Goal: Information Seeking & Learning: Check status

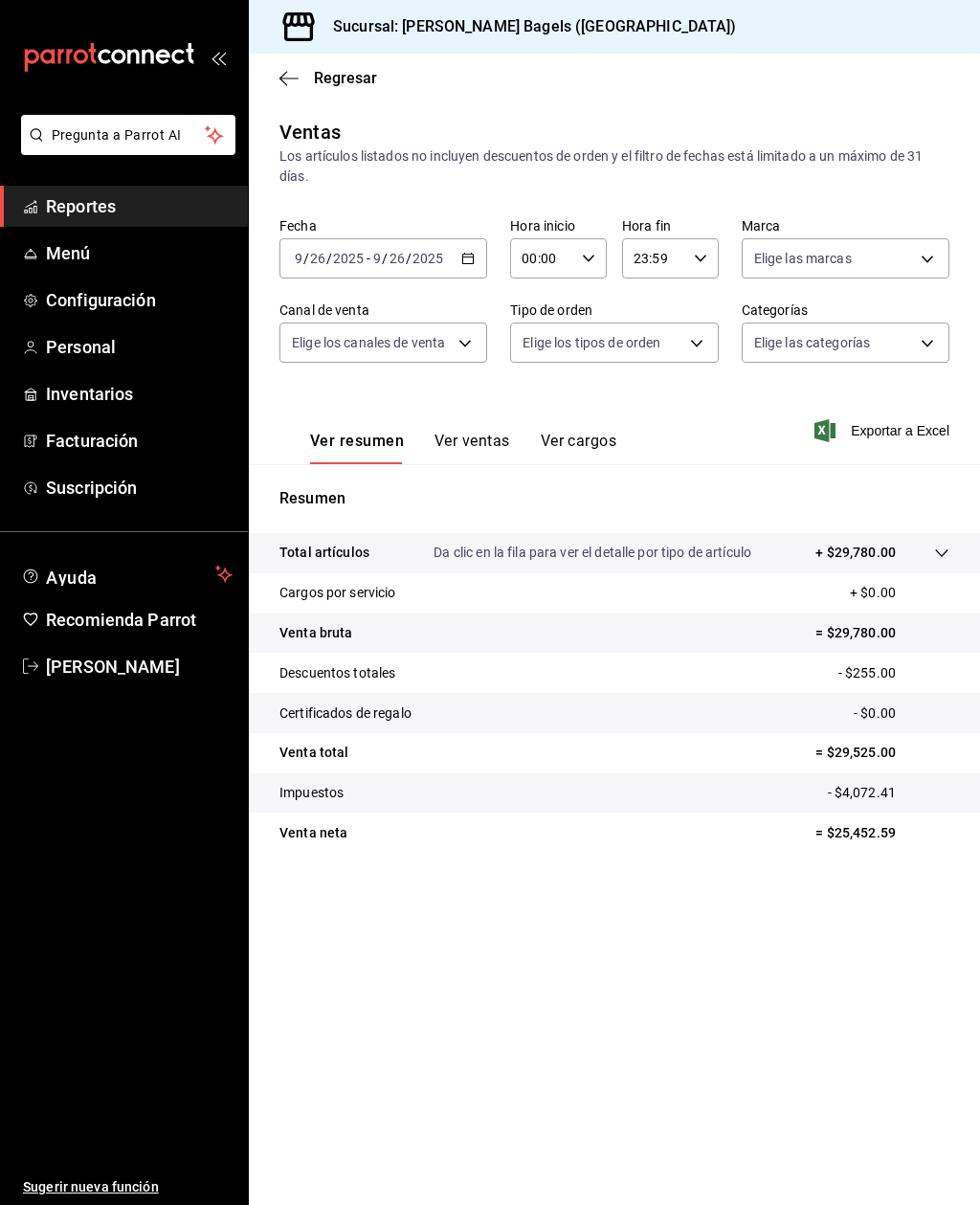
click at [87, 210] on span "Reportes" at bounding box center [138, 206] width 186 height 26
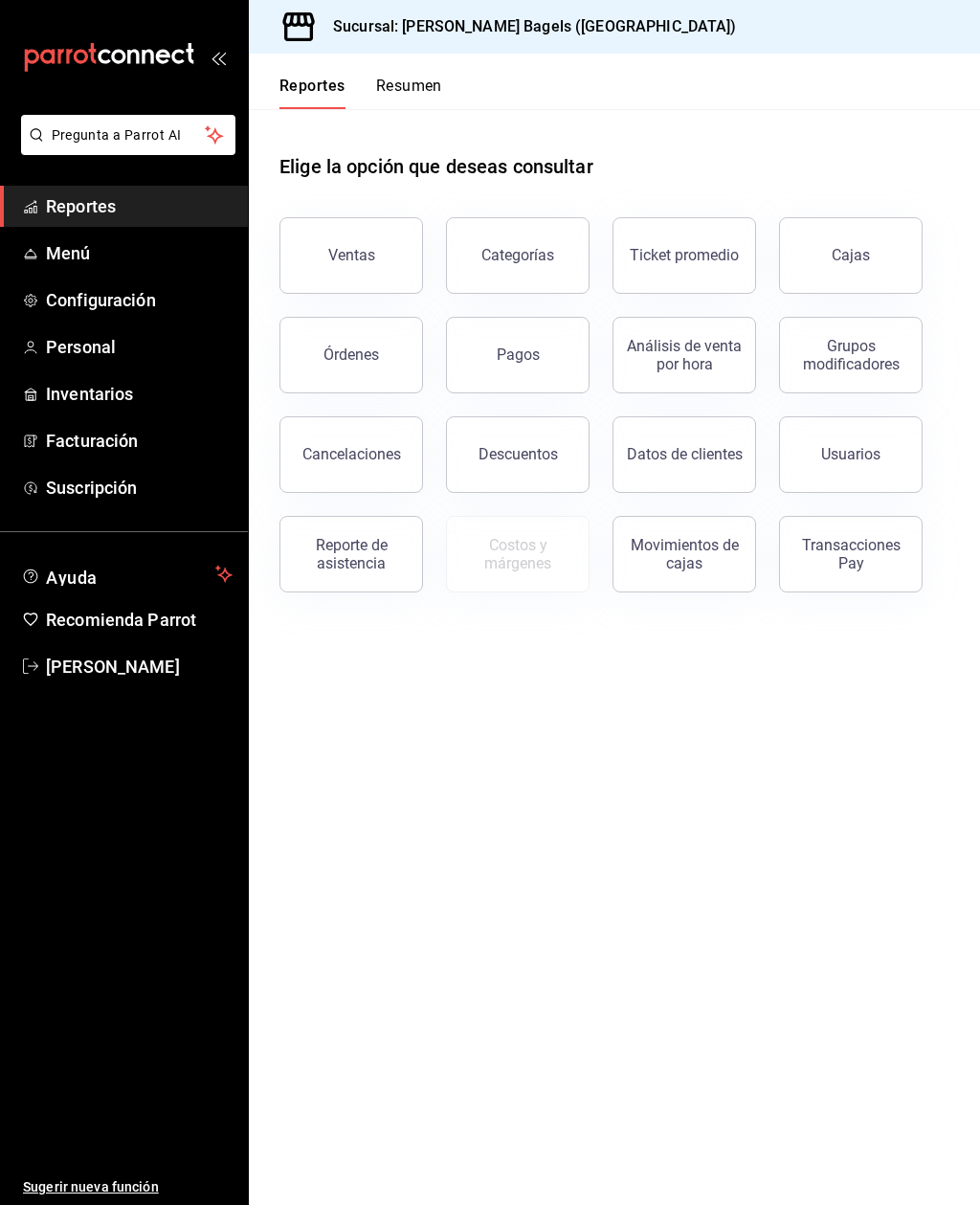
click at [326, 363] on button "Órdenes" at bounding box center [352, 355] width 143 height 77
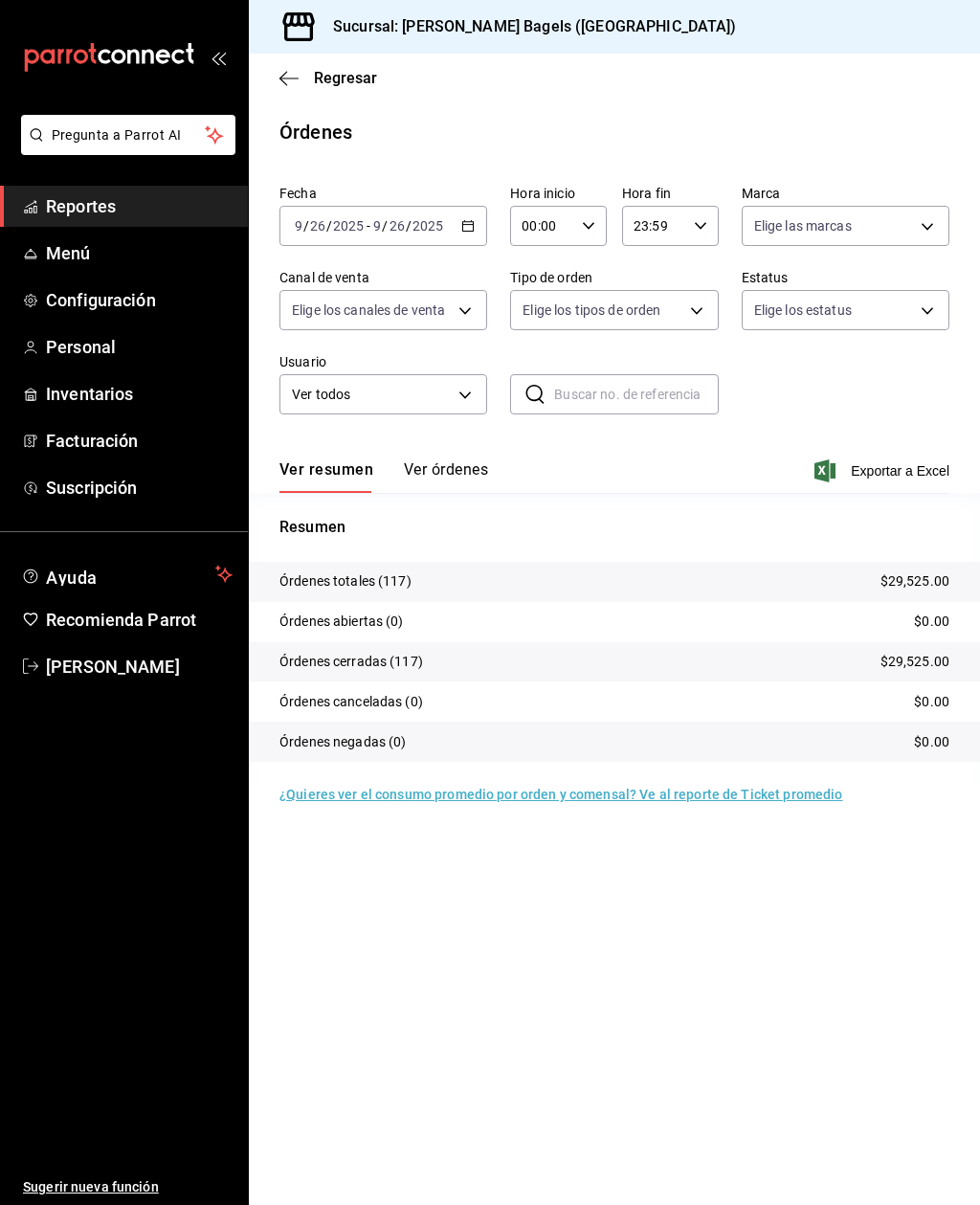
scroll to position [61, 0]
click at [464, 460] on button "Ver órdenes" at bounding box center [445, 476] width 85 height 33
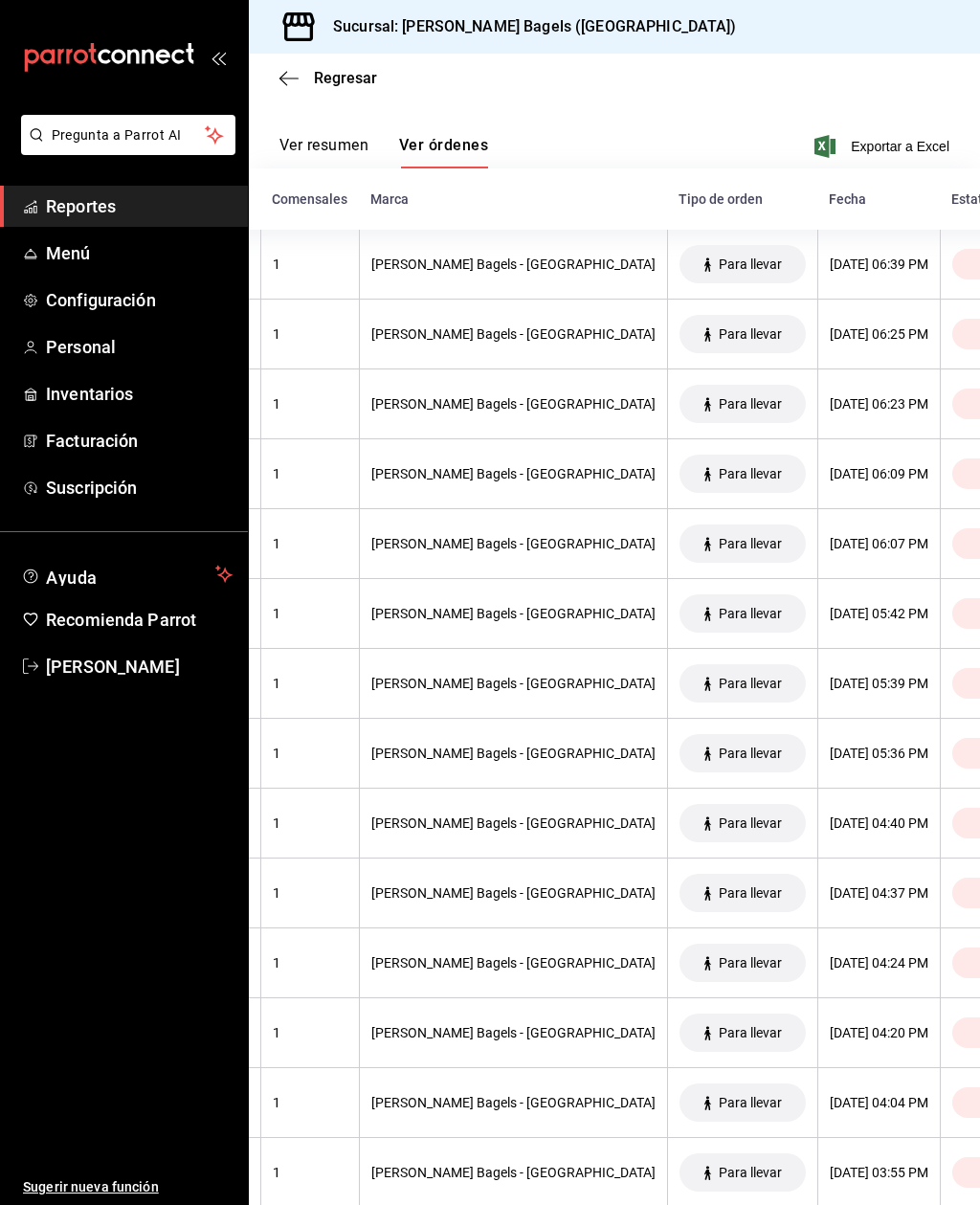
scroll to position [0, 438]
click at [902, 134] on span "Exportar a Excel" at bounding box center [883, 145] width 131 height 23
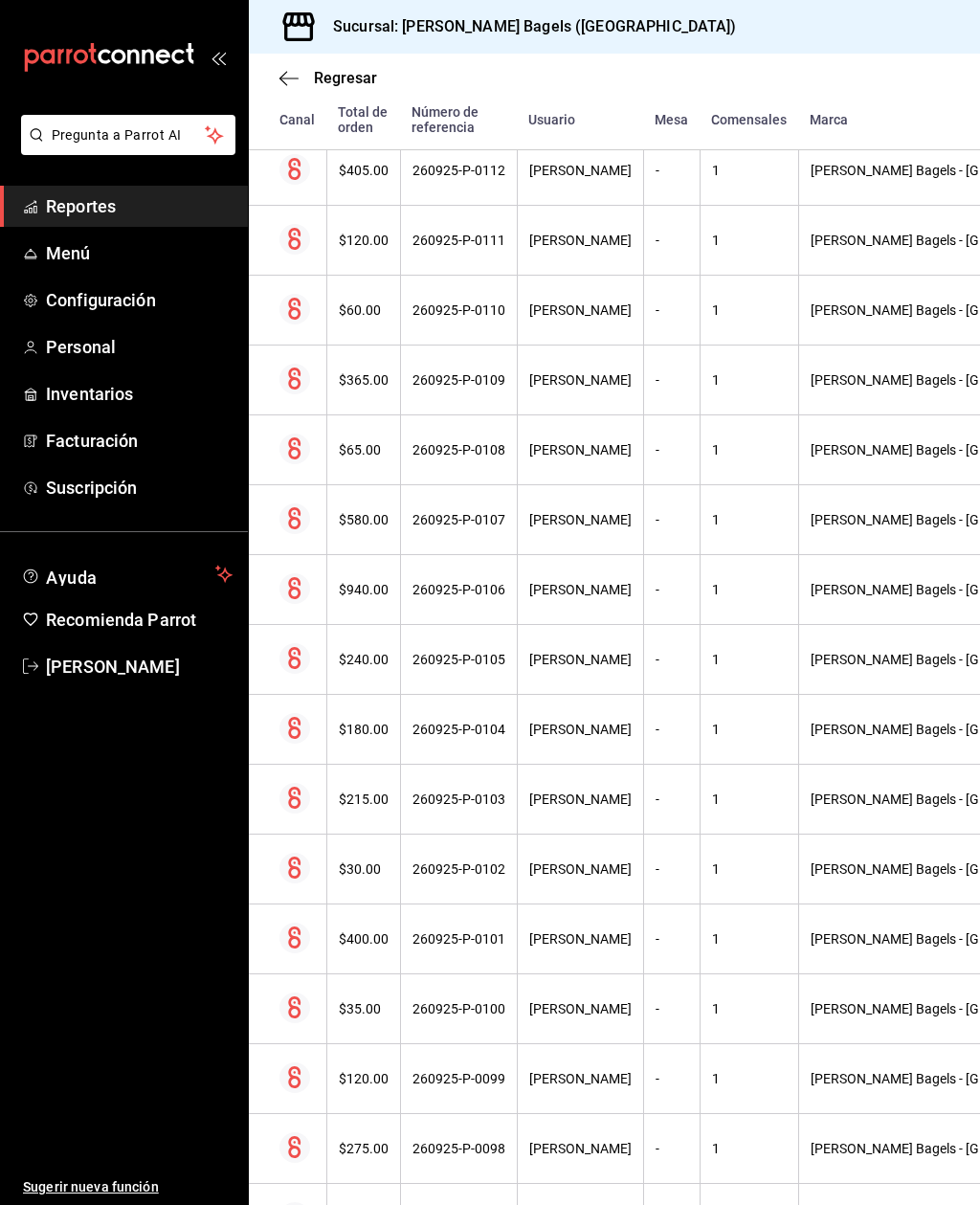
scroll to position [832, 0]
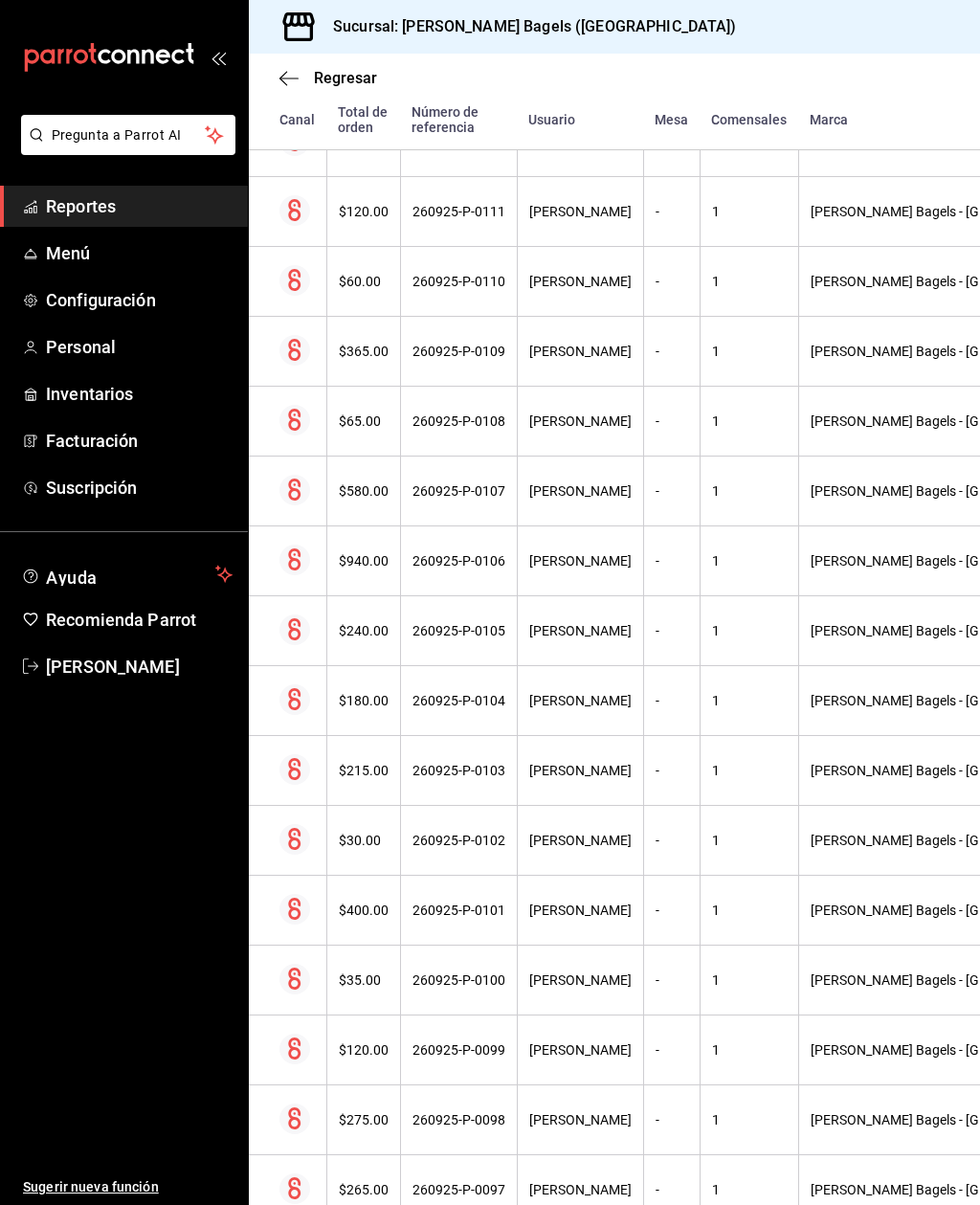
click at [289, 339] on icon at bounding box center [294, 350] width 12 height 22
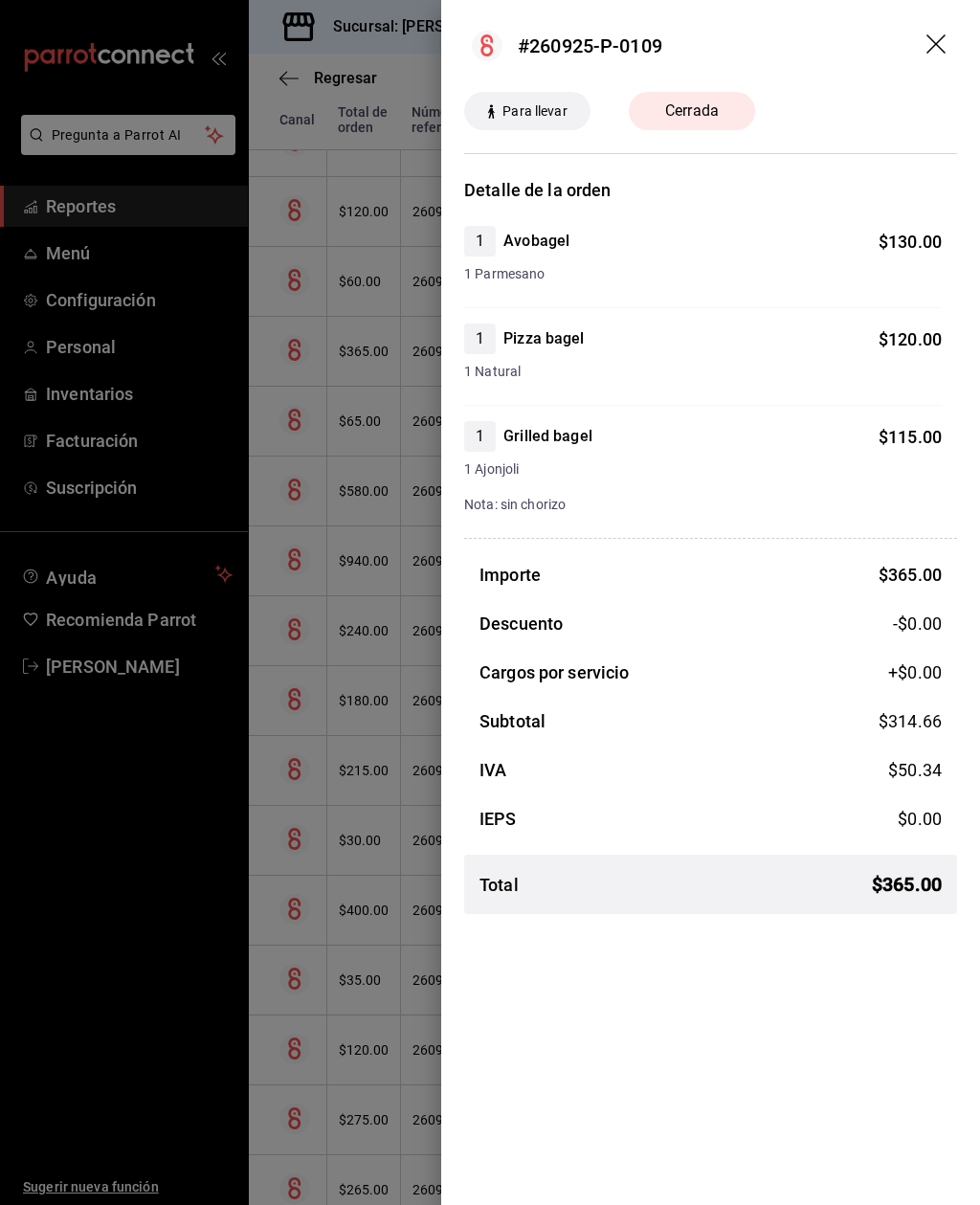
click at [942, 36] on icon "drag" at bounding box center [937, 46] width 23 height 23
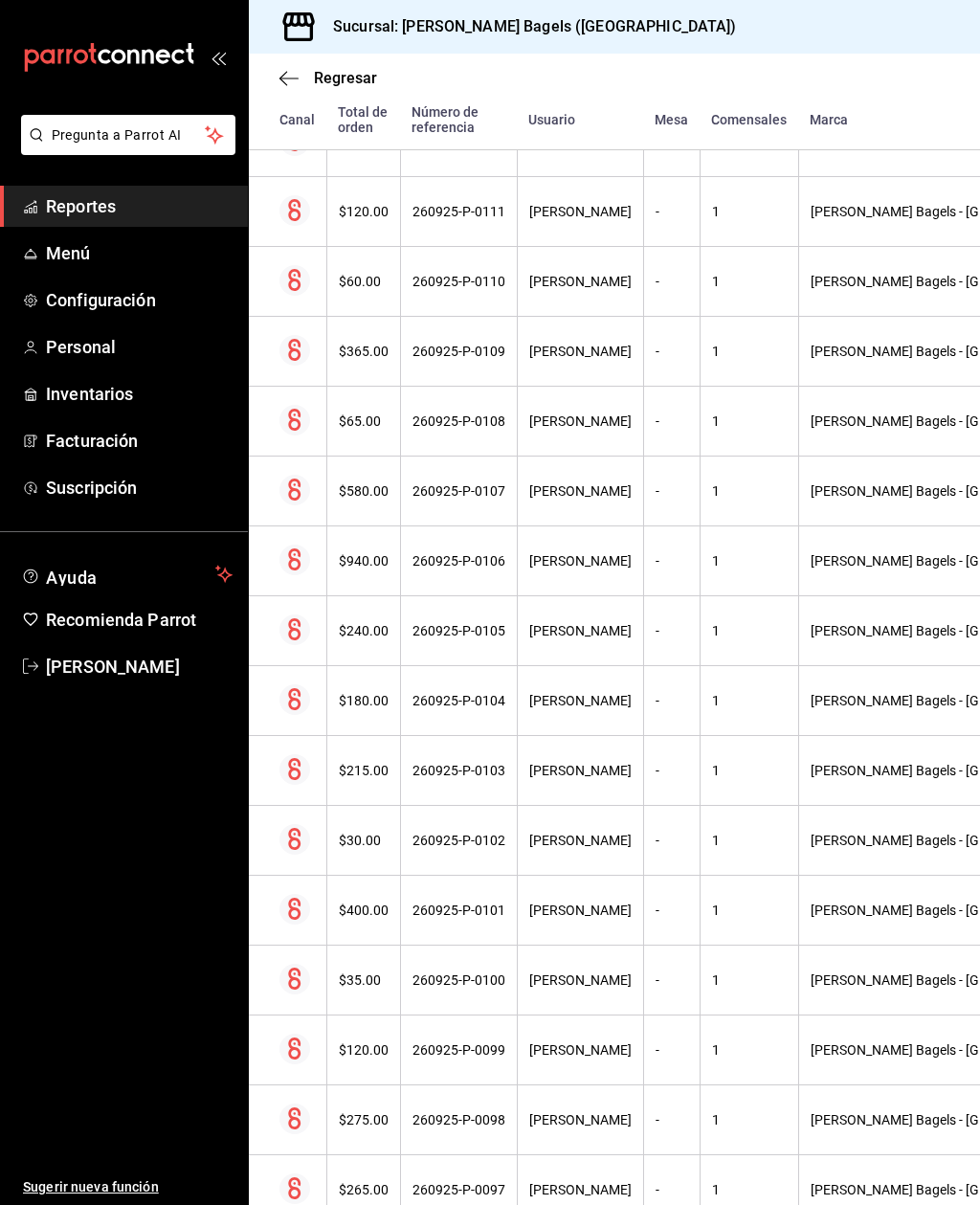
click at [375, 274] on div "$60.00" at bounding box center [364, 281] width 50 height 15
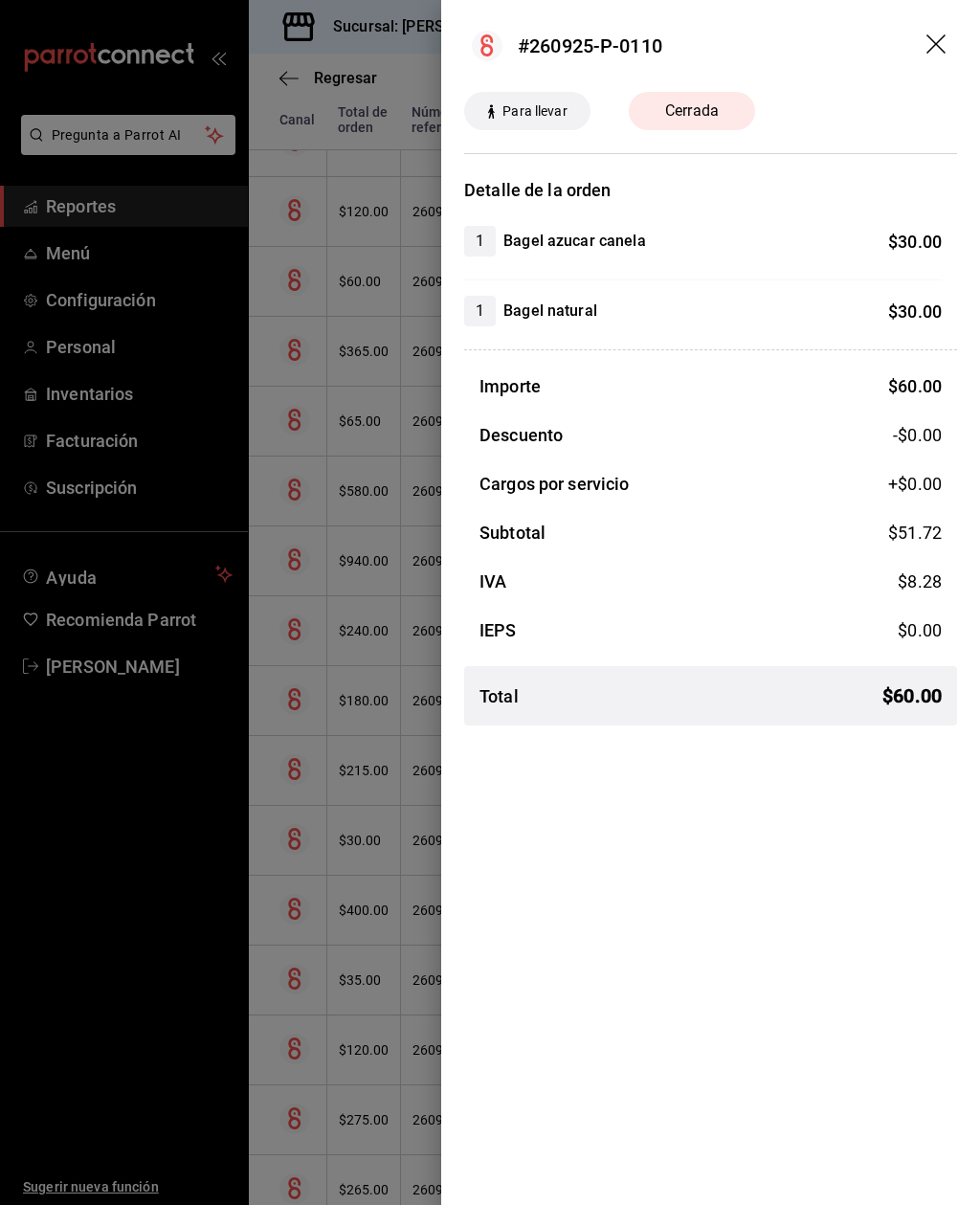
click at [921, 52] on header "#260925-P-0110" at bounding box center [710, 46] width 539 height 92
click at [936, 35] on icon "drag" at bounding box center [937, 46] width 23 height 23
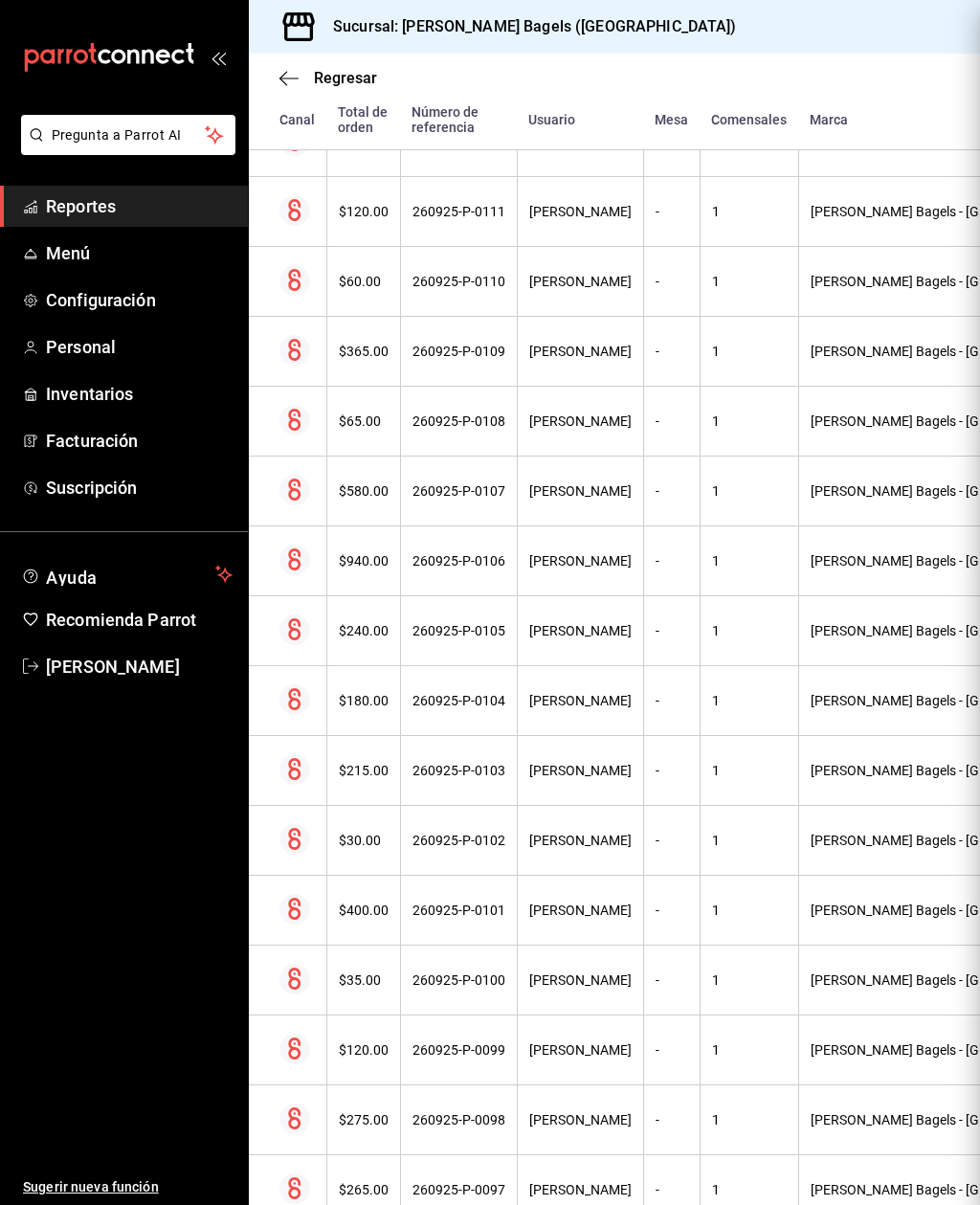
click at [932, 31] on div "Sucursal: [PERSON_NAME] Bagels ([GEOGRAPHIC_DATA])" at bounding box center [614, 27] width 731 height 54
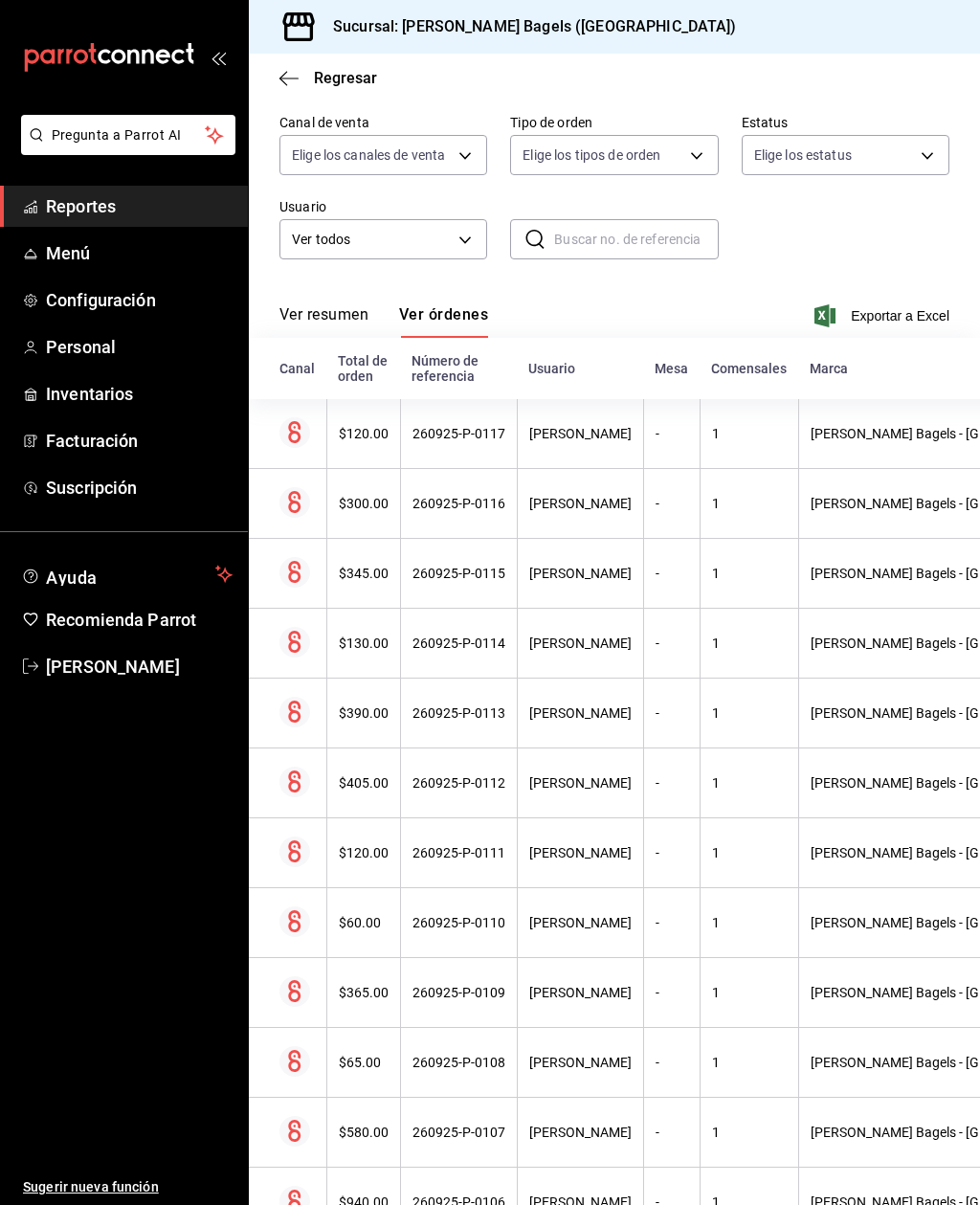
scroll to position [172, 0]
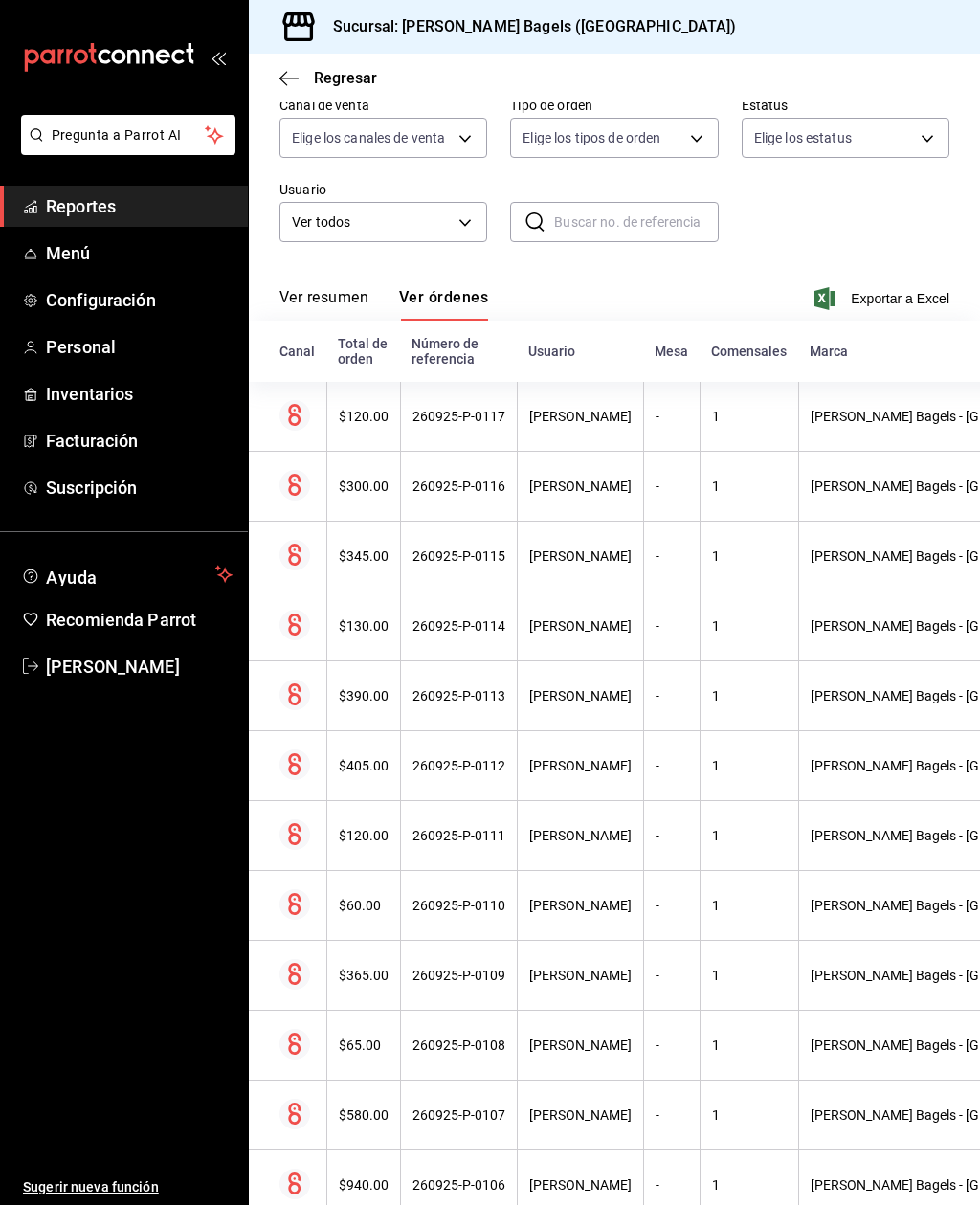
click at [473, 408] on div "260925-P-0117" at bounding box center [458, 415] width 93 height 15
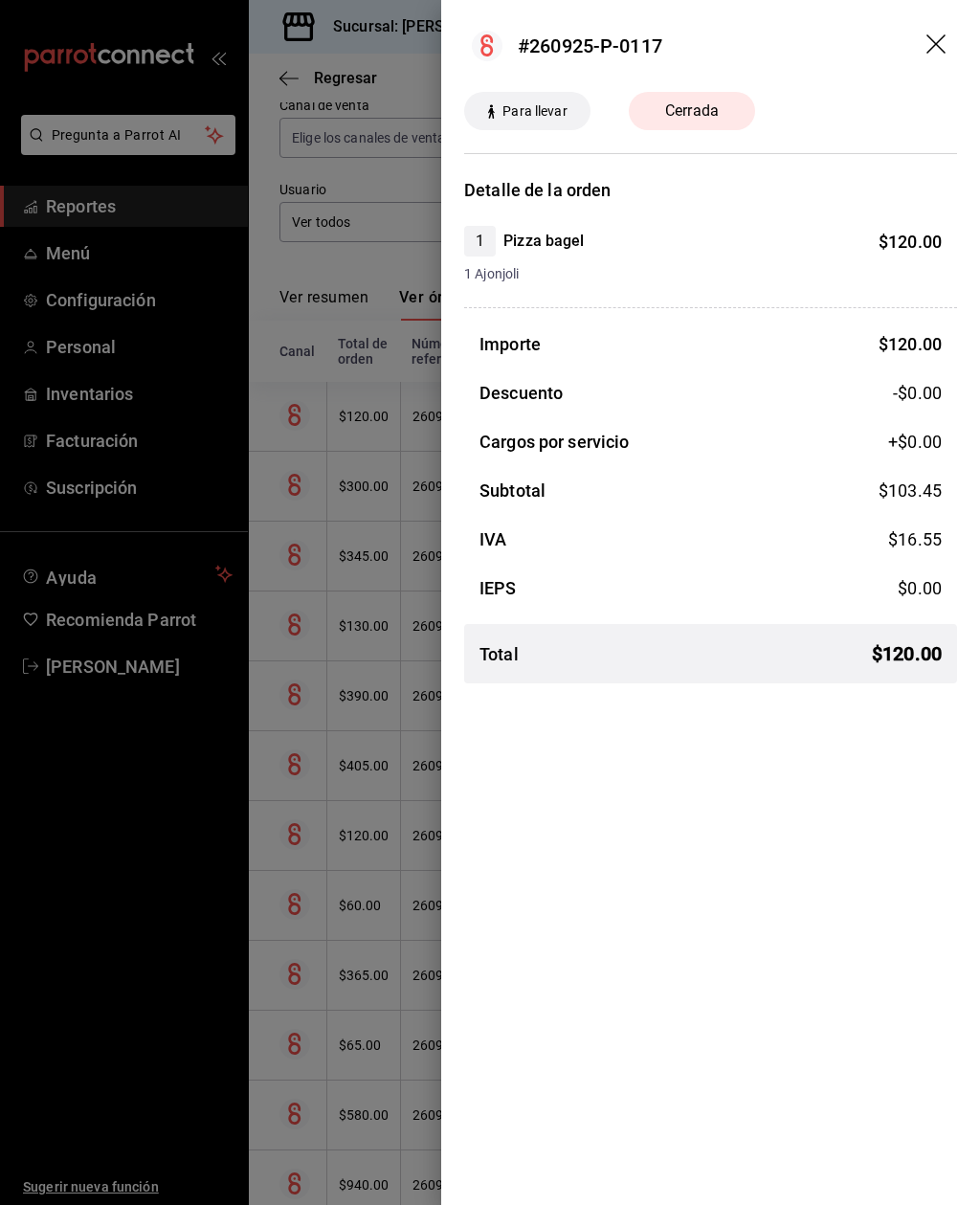
click at [943, 35] on icon "drag" at bounding box center [937, 46] width 23 height 23
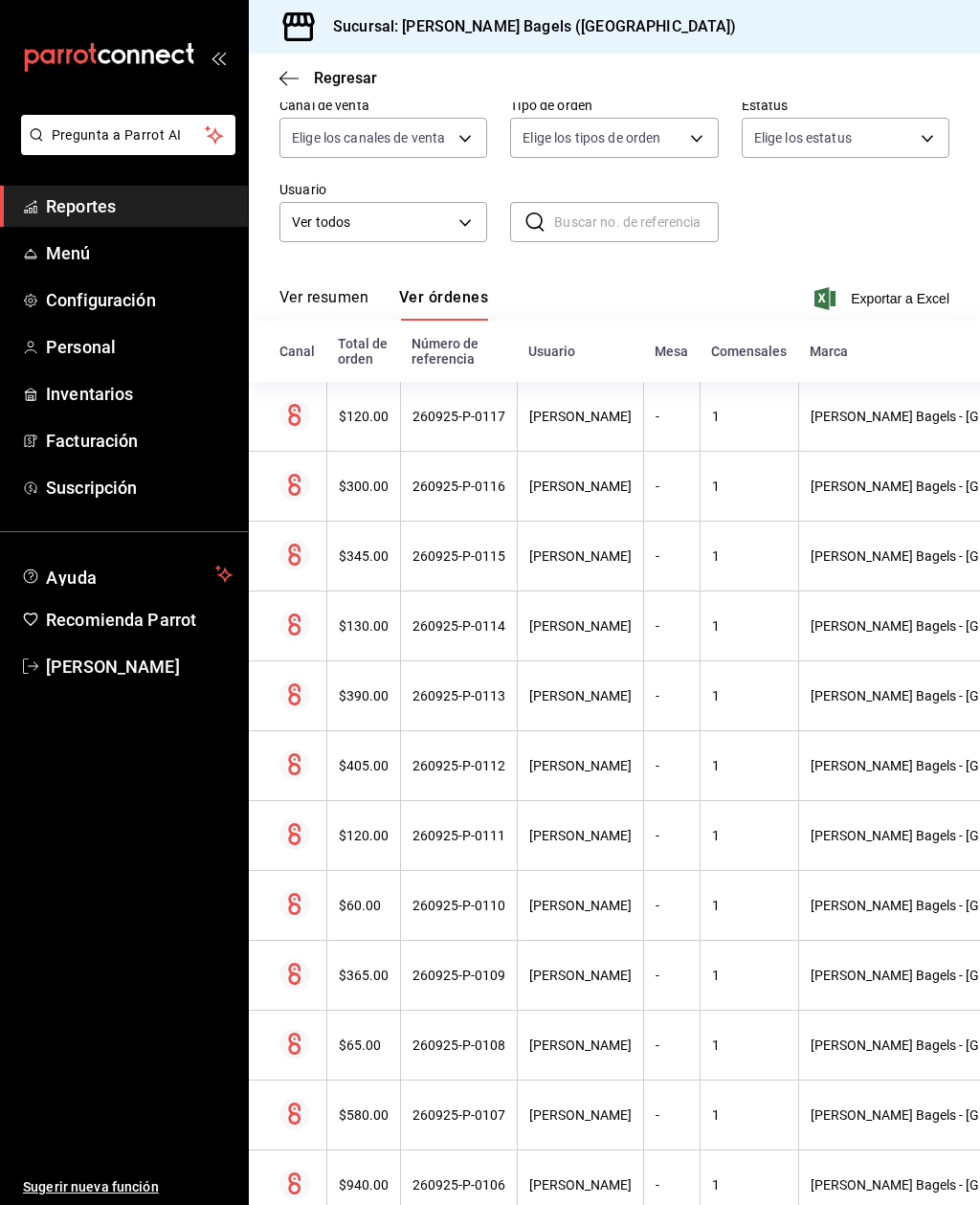
click at [580, 478] on div "[PERSON_NAME]" at bounding box center [580, 485] width 103 height 15
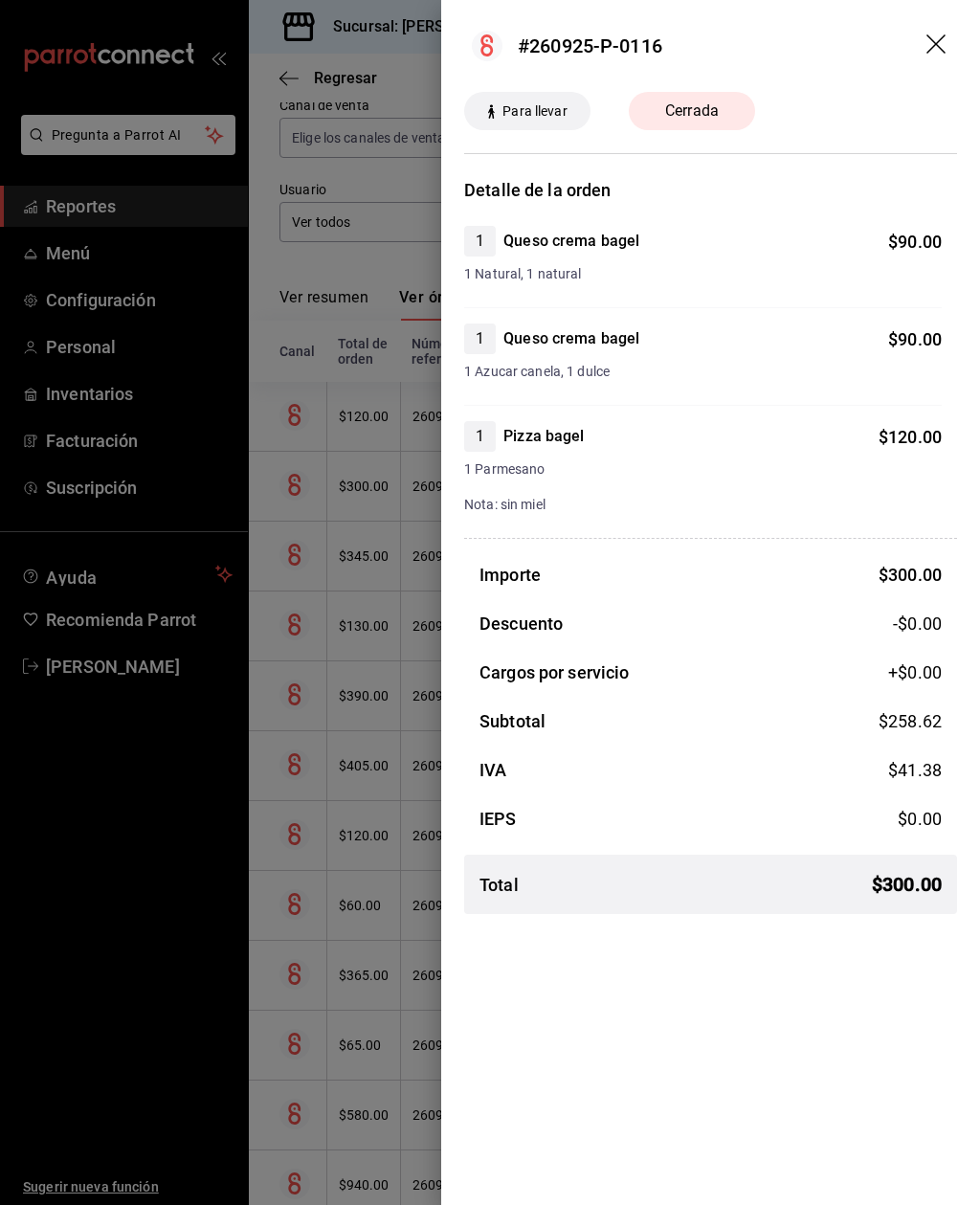
click at [928, 44] on icon "drag" at bounding box center [937, 46] width 23 height 23
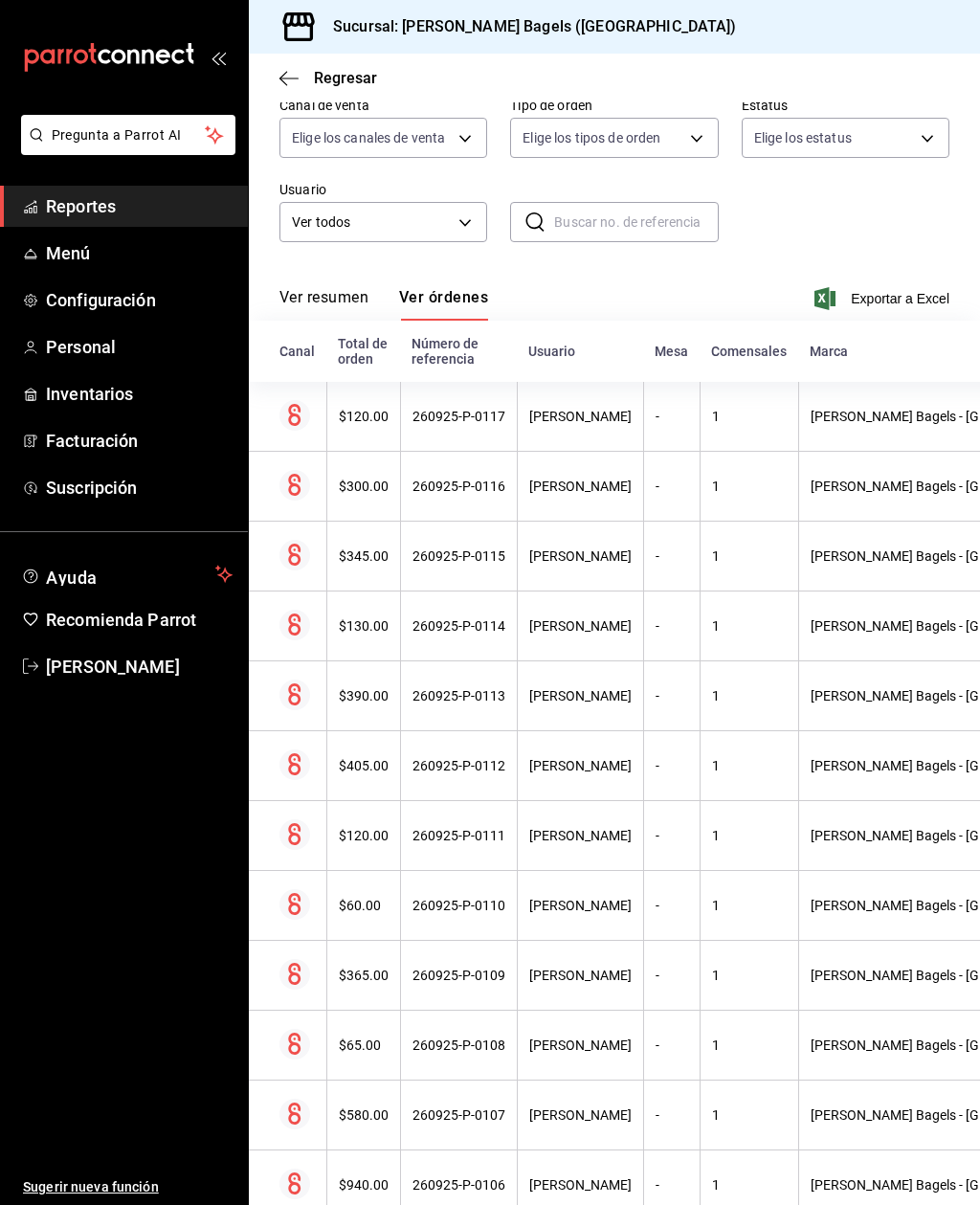
click at [643, 522] on th "-" at bounding box center [671, 557] width 57 height 70
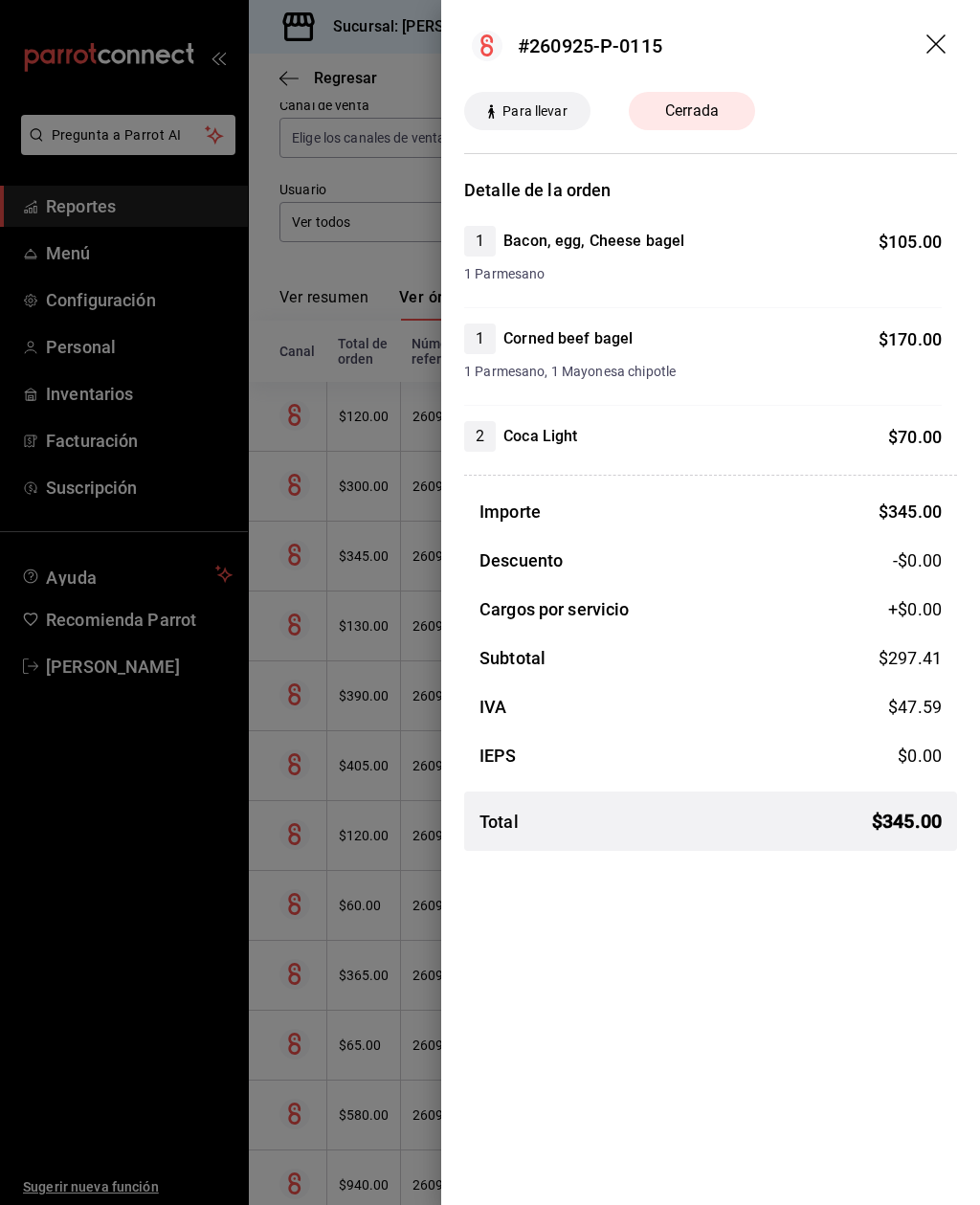
click at [933, 52] on icon "drag" at bounding box center [937, 46] width 23 height 23
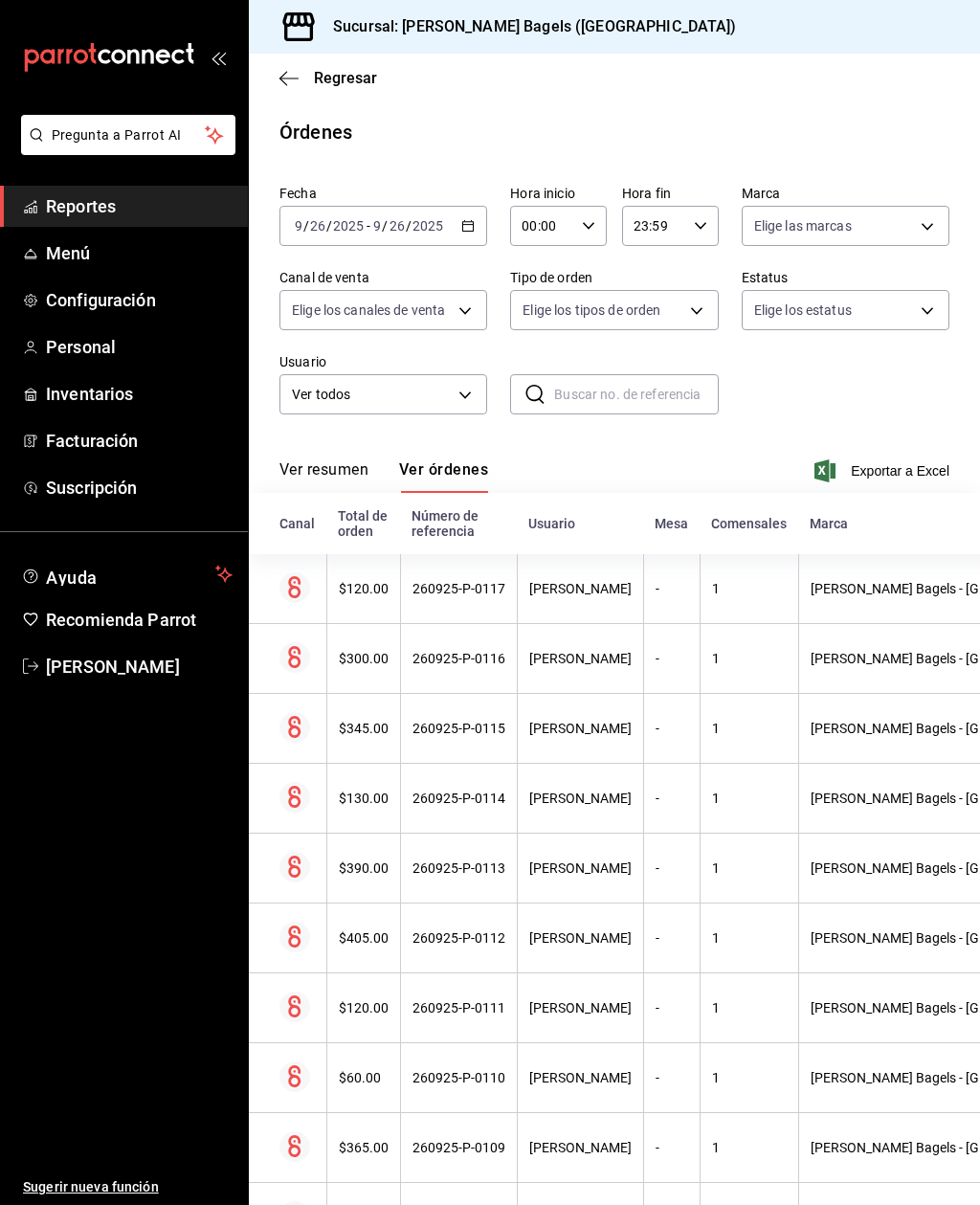
scroll to position [0, 0]
click at [465, 246] on body "Pregunta a Parrot AI Reportes Menú Configuración Personal Inventarios Facturaci…" at bounding box center [490, 602] width 980 height 1205
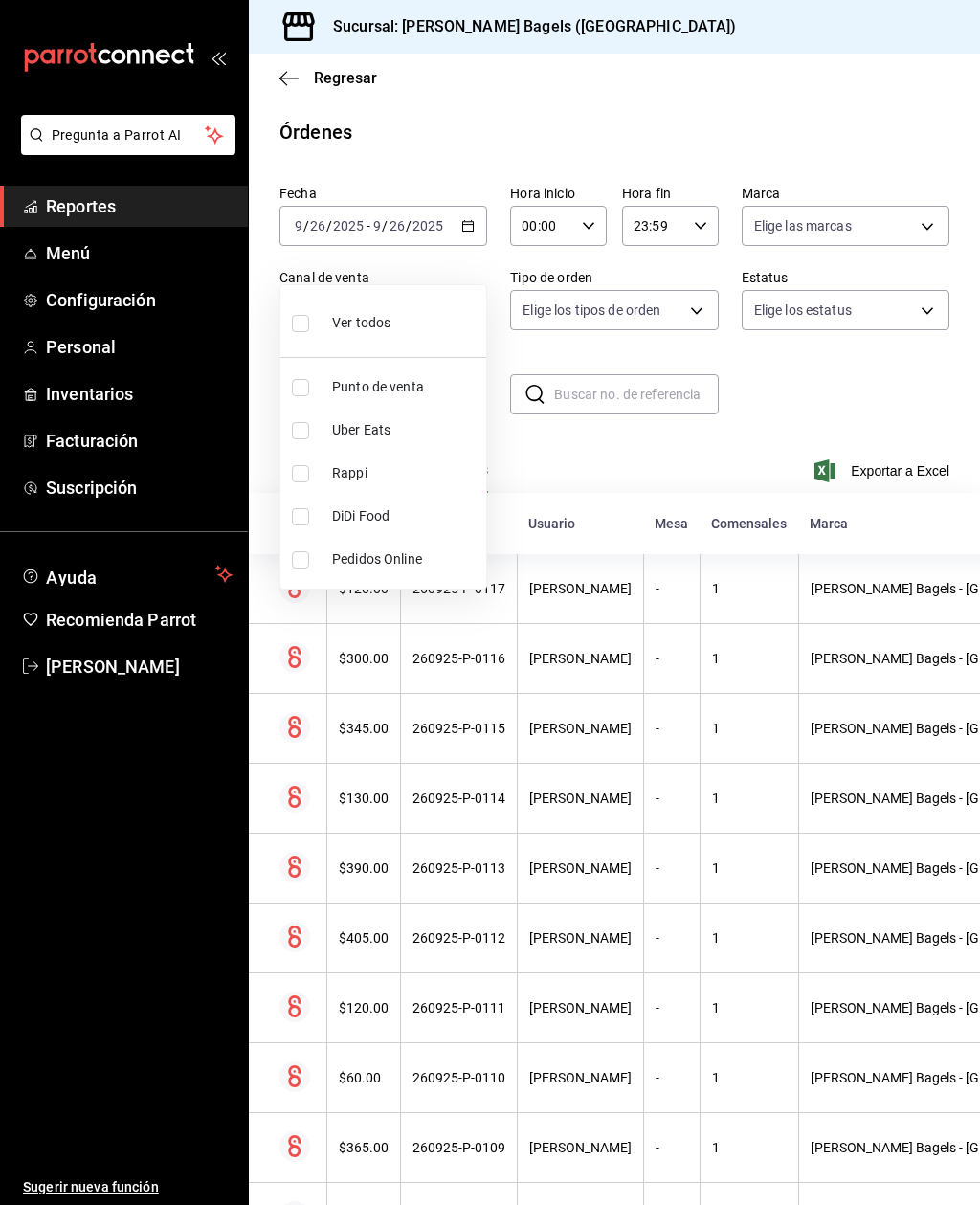
click at [552, 286] on div at bounding box center [490, 602] width 980 height 1205
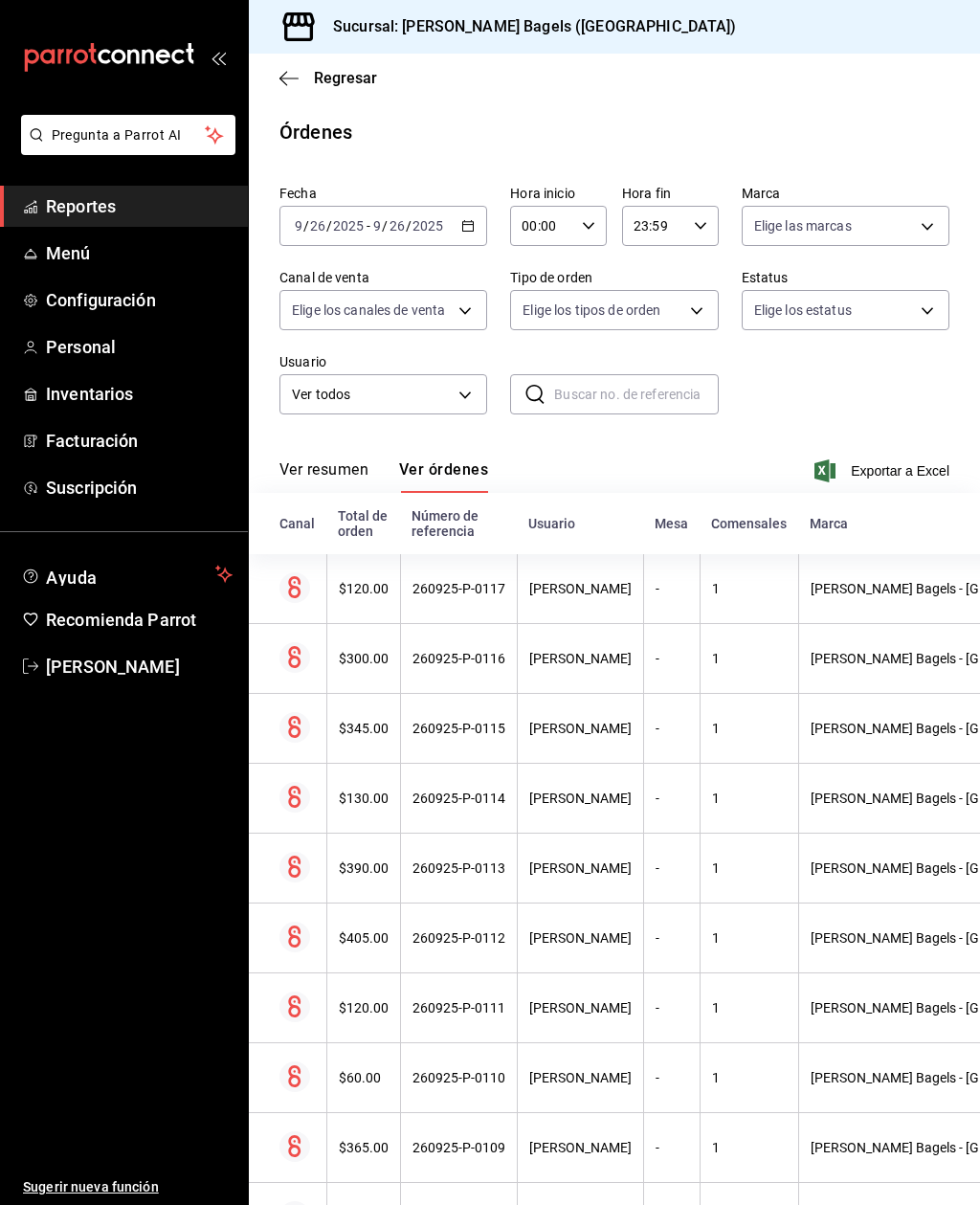
click at [473, 332] on body "Pregunta a Parrot AI Reportes Menú Configuración Personal Inventarios Facturaci…" at bounding box center [490, 602] width 980 height 1205
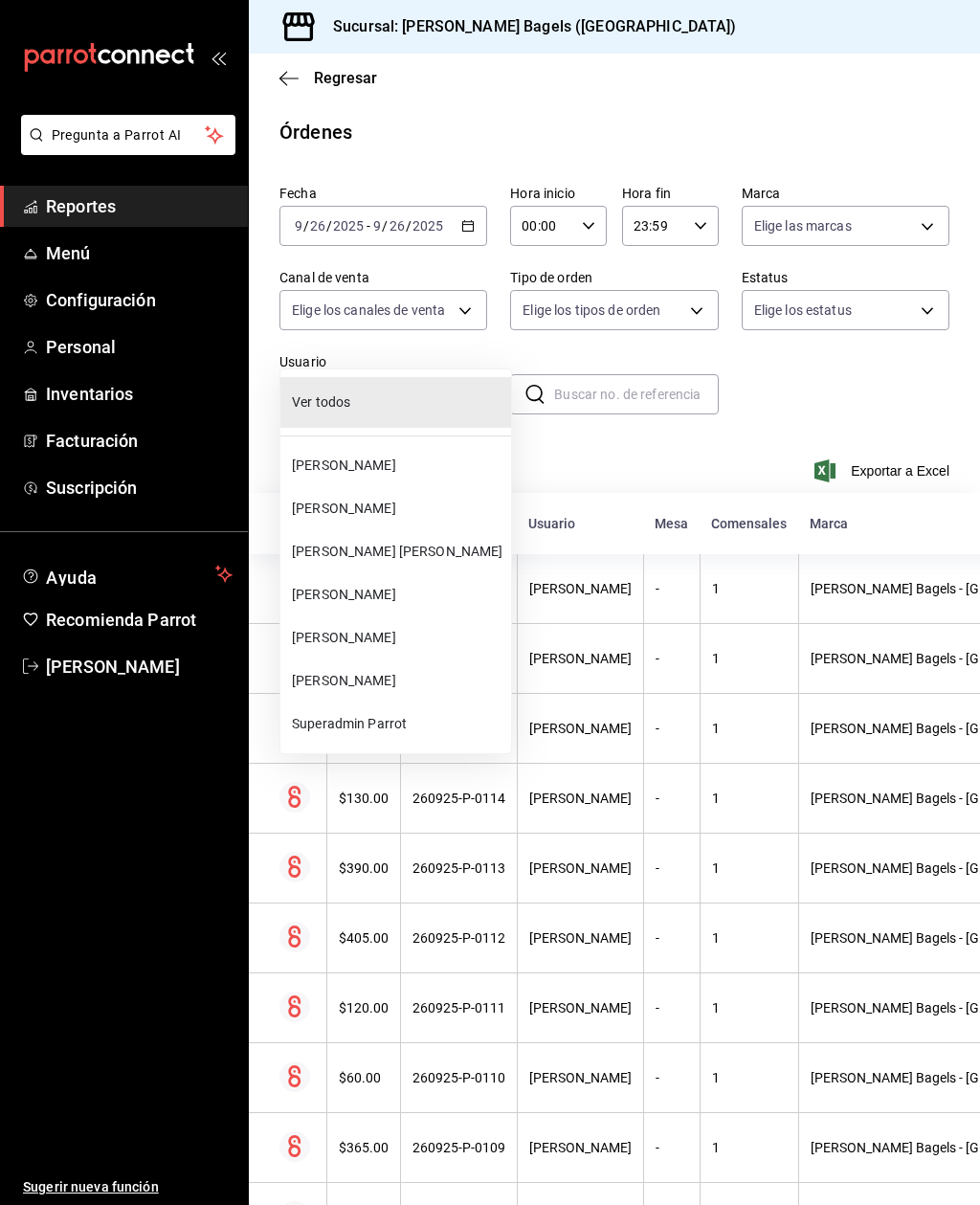
click at [442, 502] on span "[PERSON_NAME]" at bounding box center [397, 509] width 211 height 20
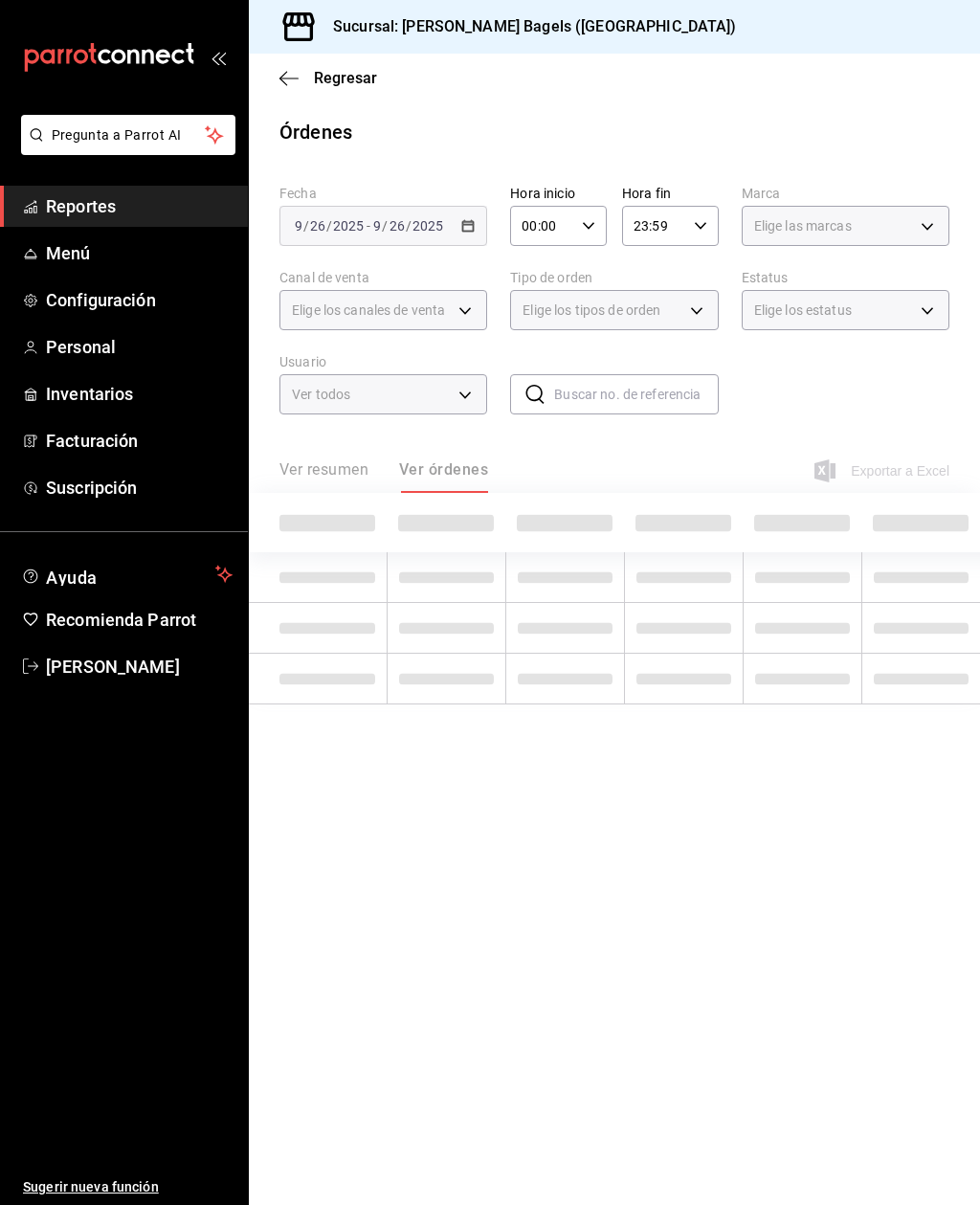
type input "8b728648-c76c-4312-99a4-c860b135d74f"
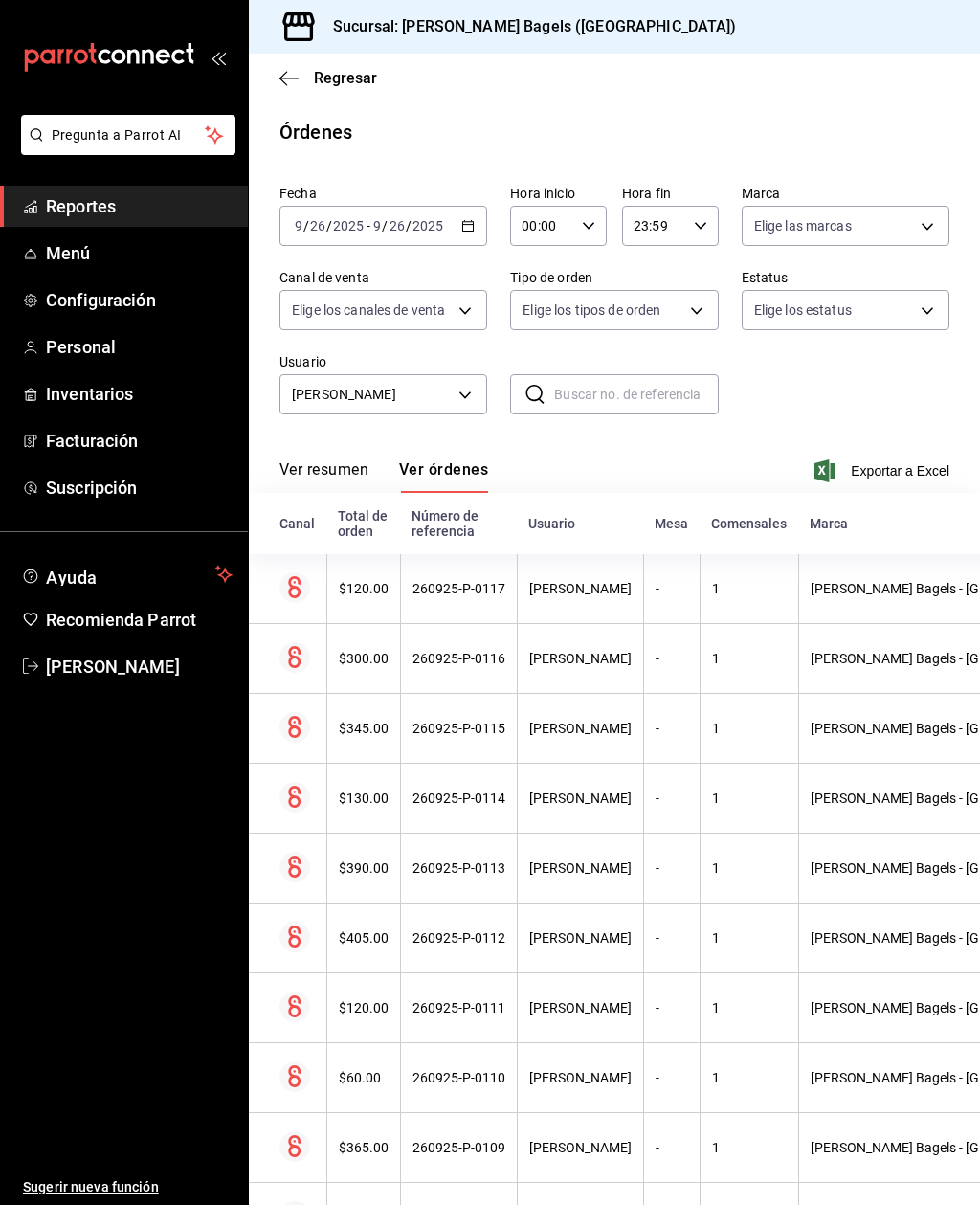
click at [880, 163] on body "Pregunta a Parrot AI Reportes Menú Configuración Personal Inventarios Facturaci…" at bounding box center [490, 602] width 980 height 1205
click at [891, 84] on div at bounding box center [490, 602] width 980 height 1205
click at [895, 255] on body "Pregunta a Parrot AI Reportes Menú Configuración Personal Inventarios Facturaci…" at bounding box center [490, 602] width 980 height 1205
click at [896, 80] on div at bounding box center [490, 602] width 980 height 1205
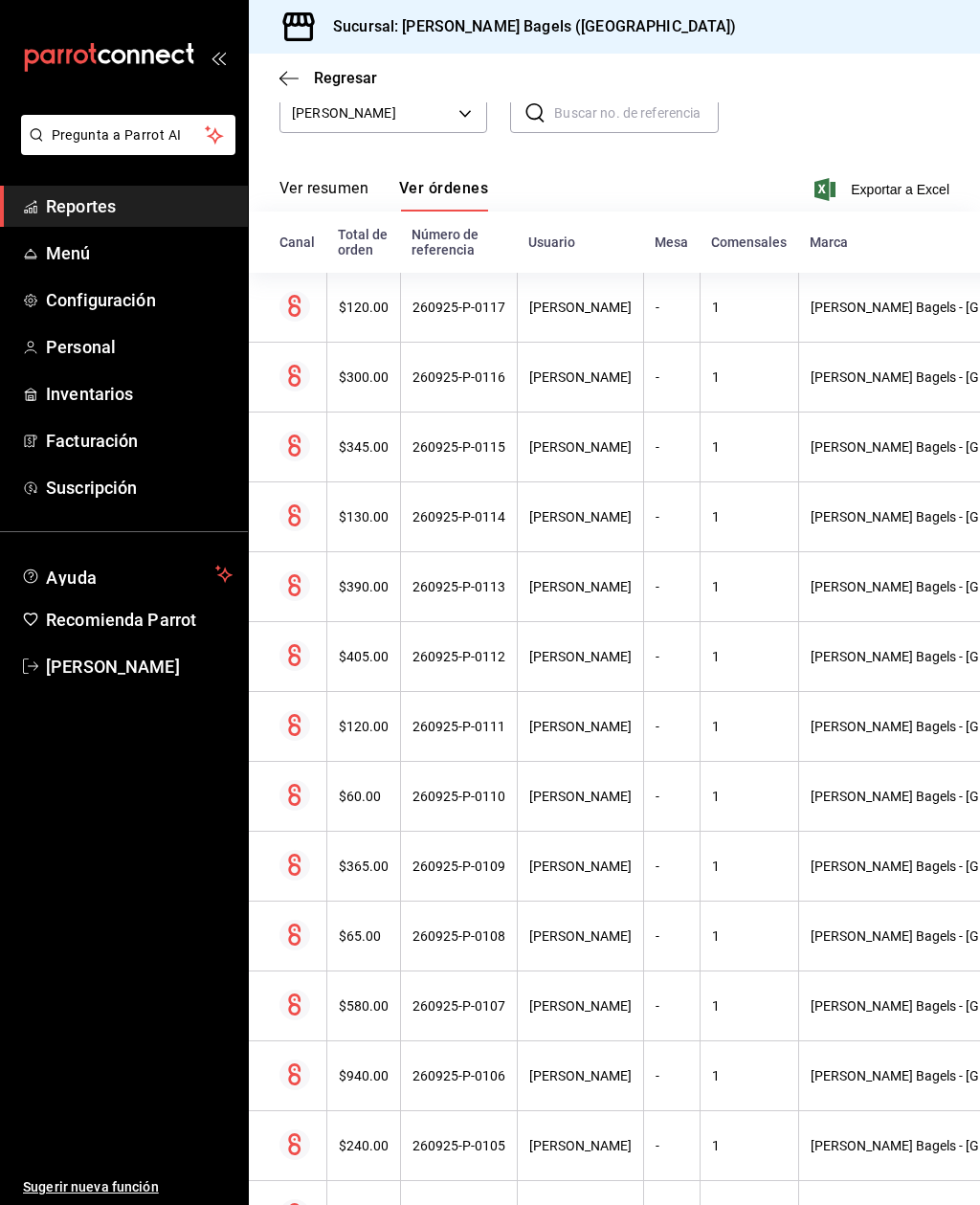
scroll to position [282, 0]
click at [347, 718] on div "$120.00" at bounding box center [364, 725] width 50 height 15
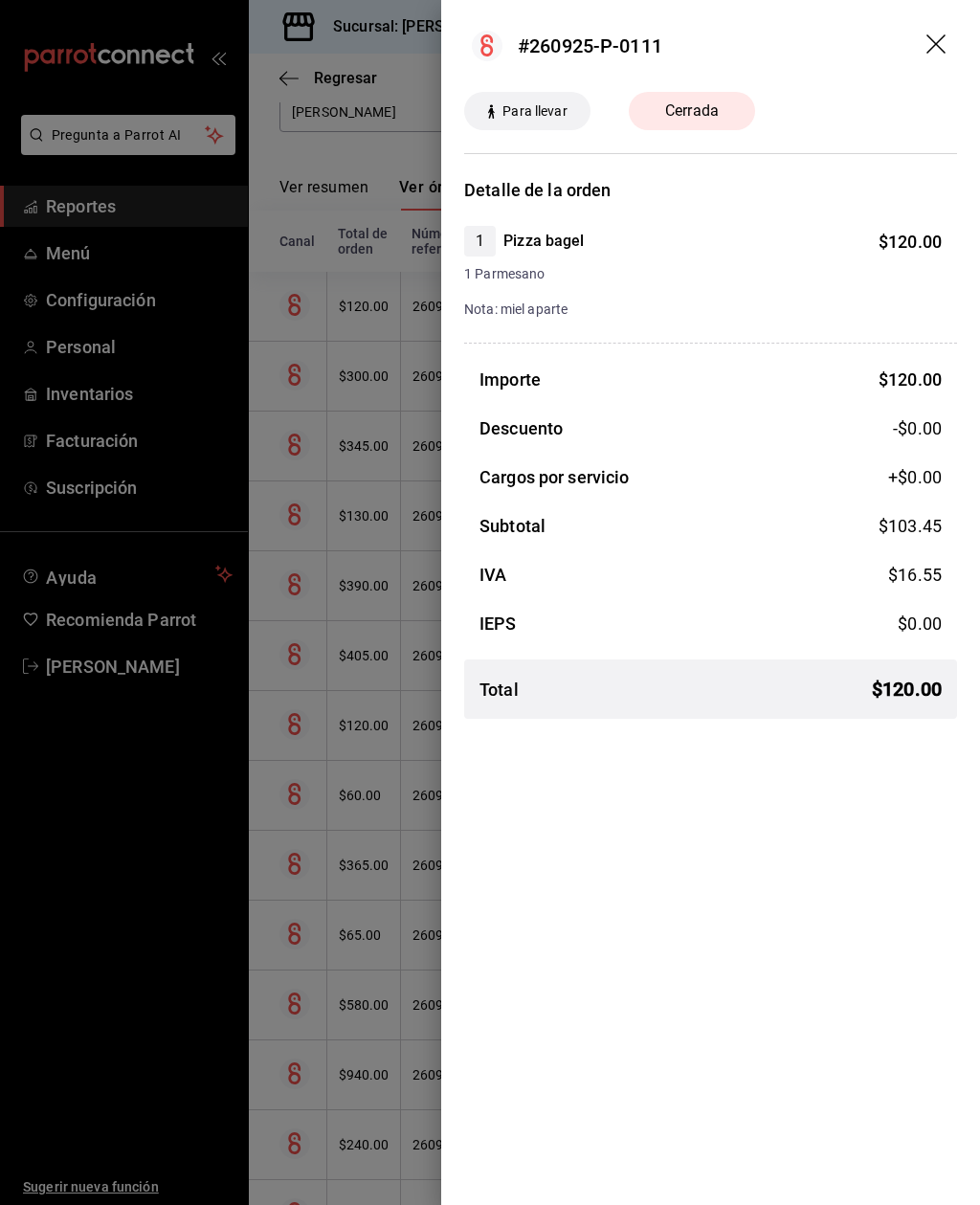
click at [928, 47] on icon "drag" at bounding box center [937, 46] width 23 height 23
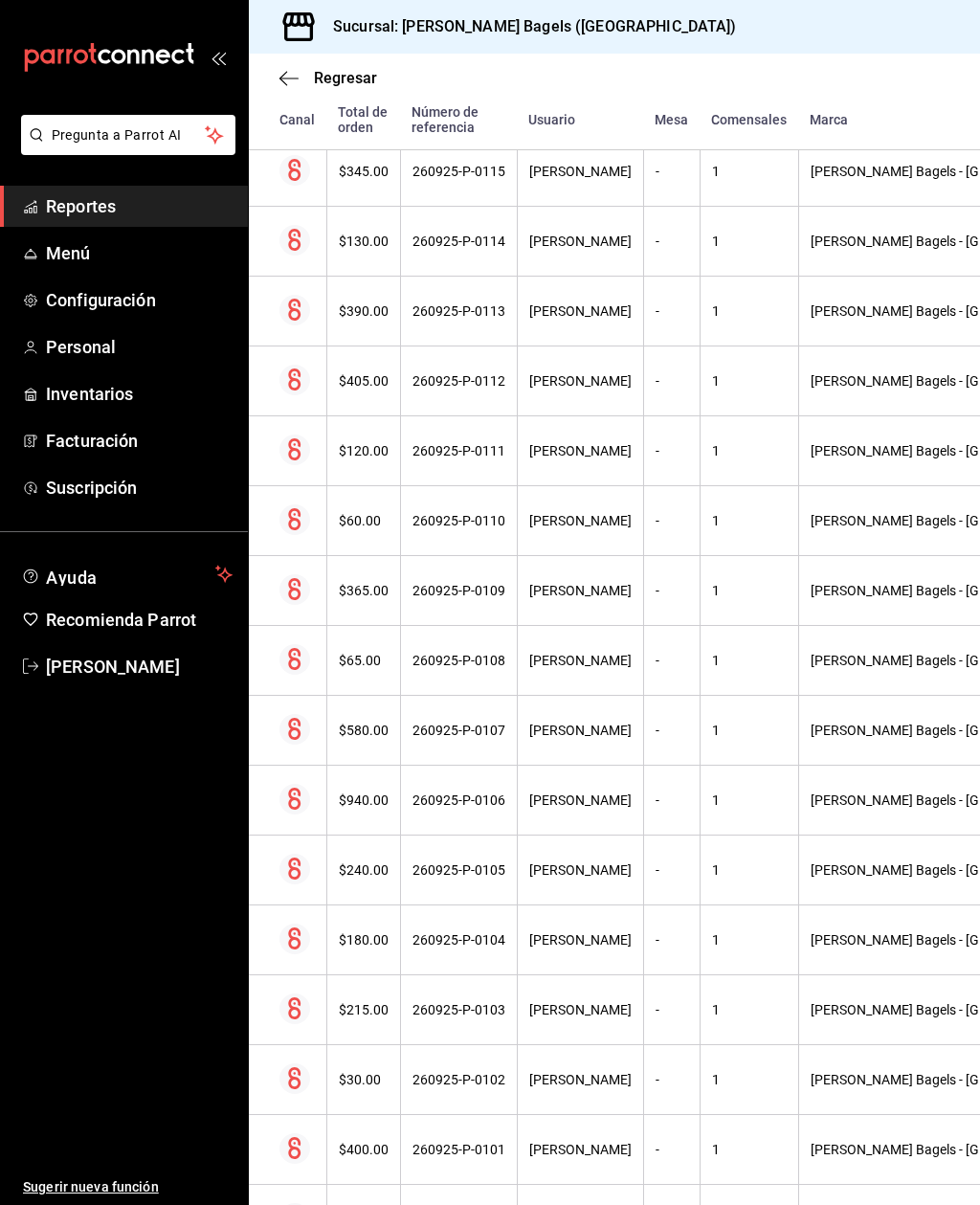
scroll to position [597, 0]
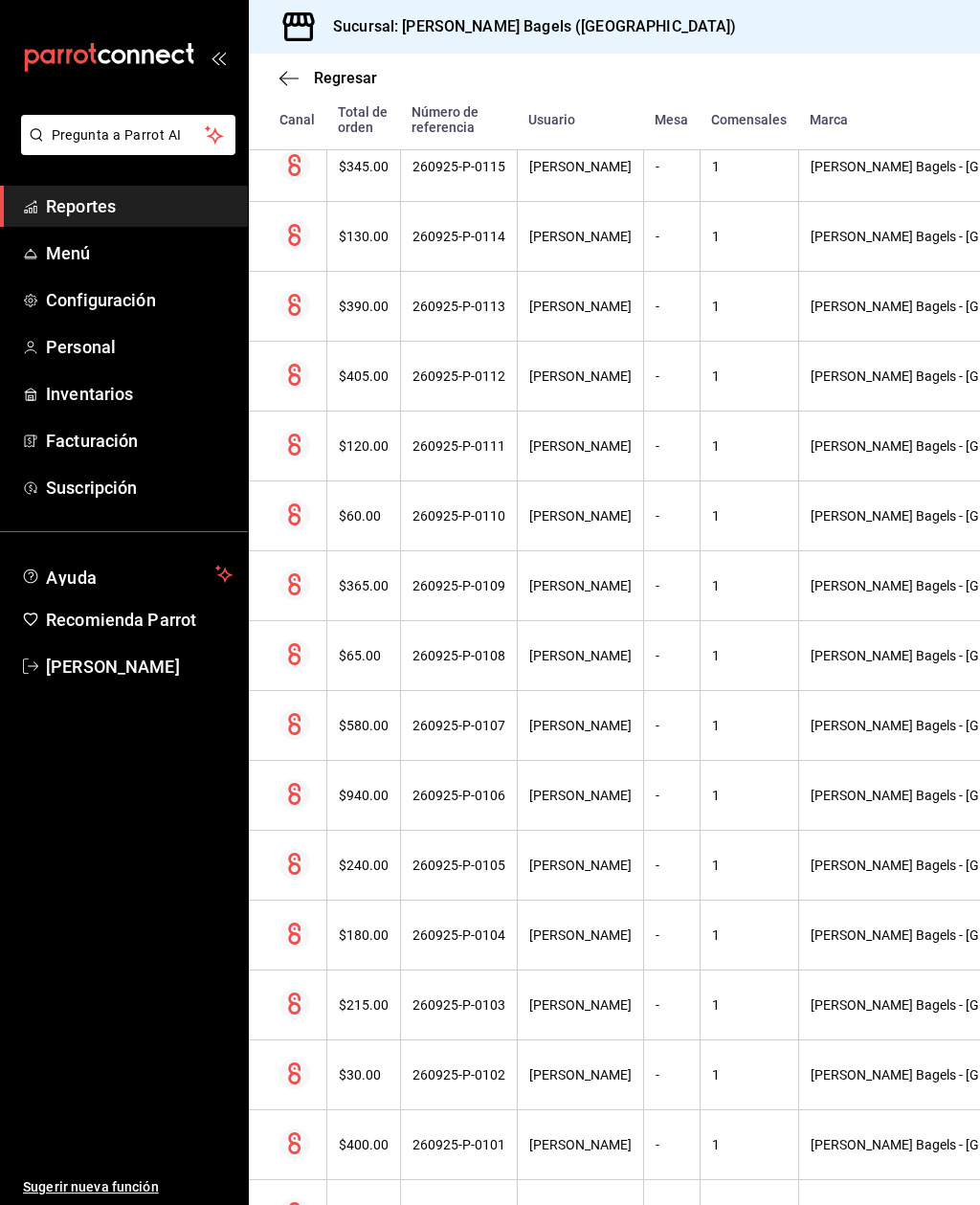
click at [342, 551] on th "$365.00" at bounding box center [364, 586] width 74 height 70
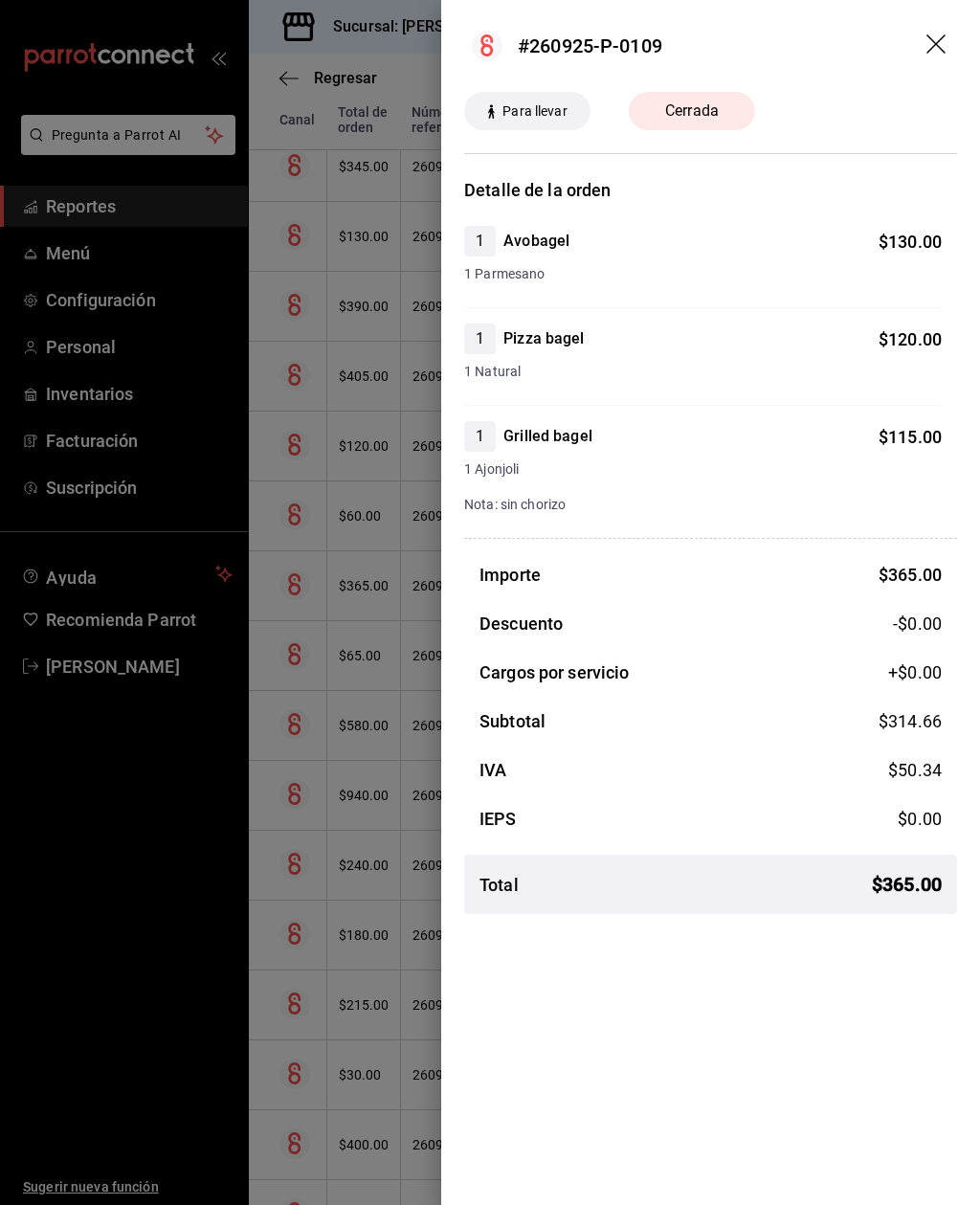
click at [860, 623] on div "Descuento -$0.00" at bounding box center [710, 623] width 493 height 26
click at [878, 566] on span "$ 365.00" at bounding box center [909, 575] width 63 height 20
click at [956, 33] on header "#260925-P-0109" at bounding box center [710, 46] width 539 height 92
click at [939, 47] on icon "drag" at bounding box center [935, 44] width 19 height 19
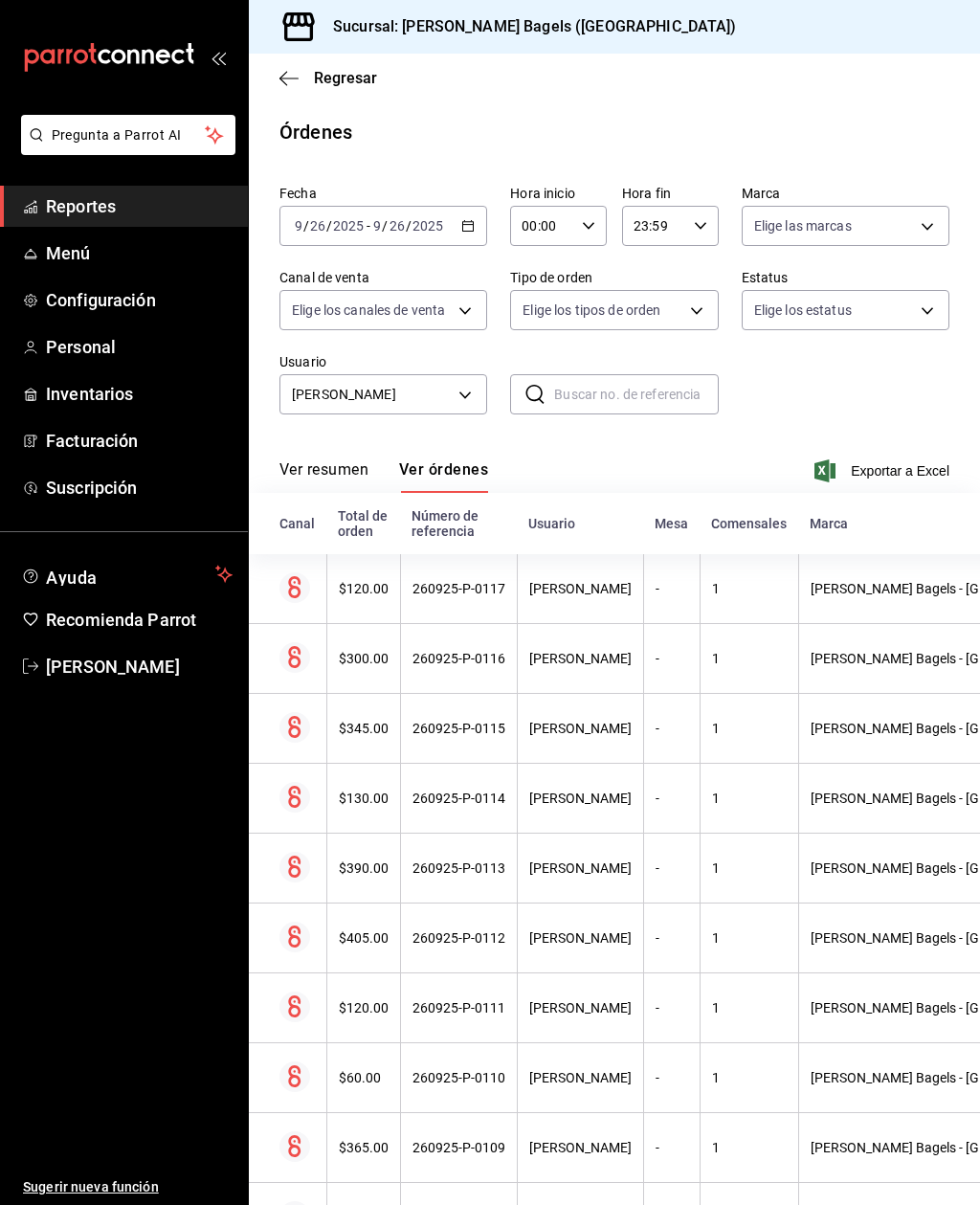
scroll to position [0, 0]
click at [313, 460] on button "Ver resumen" at bounding box center [324, 476] width 89 height 33
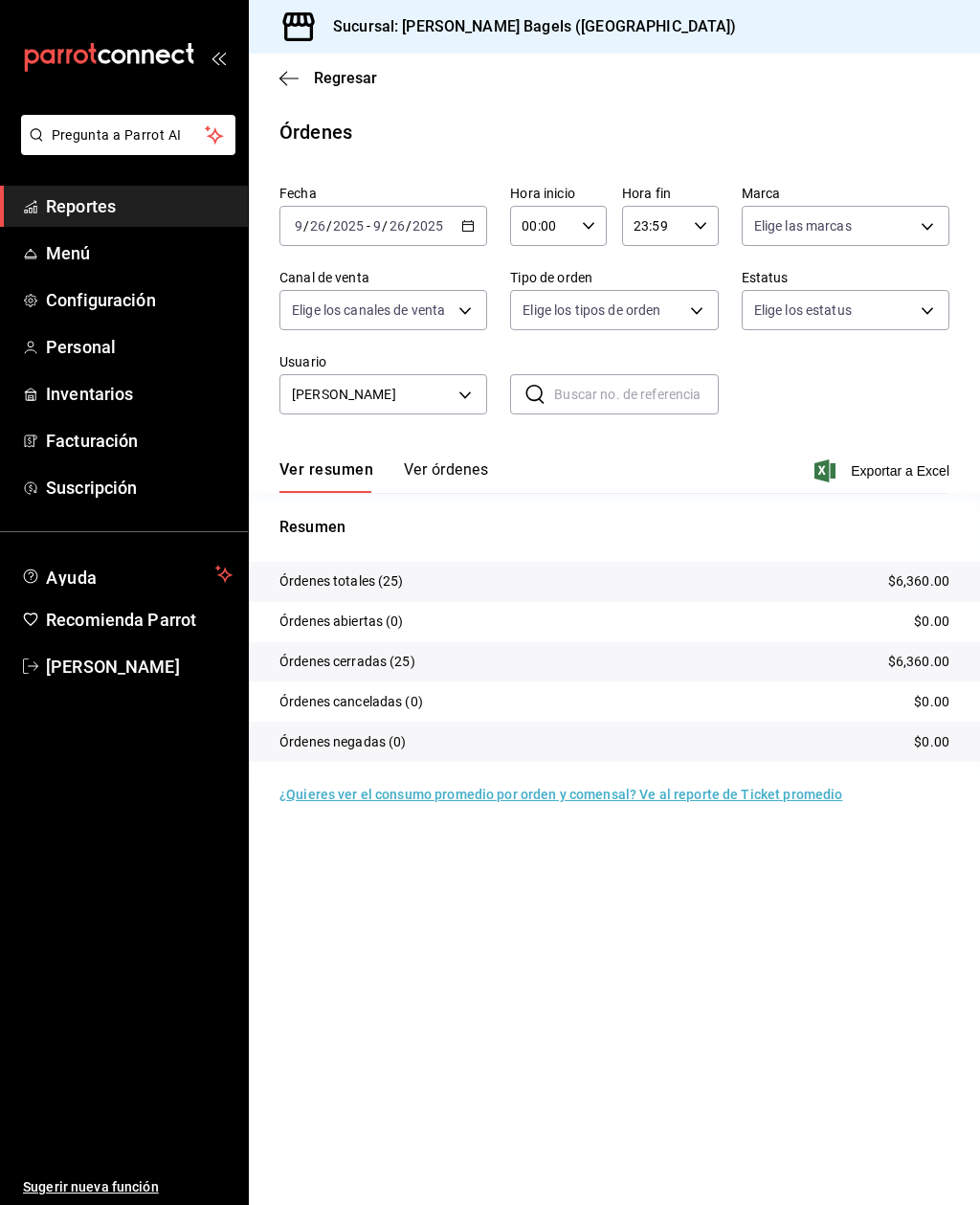
click at [78, 213] on span "Reportes" at bounding box center [138, 206] width 186 height 26
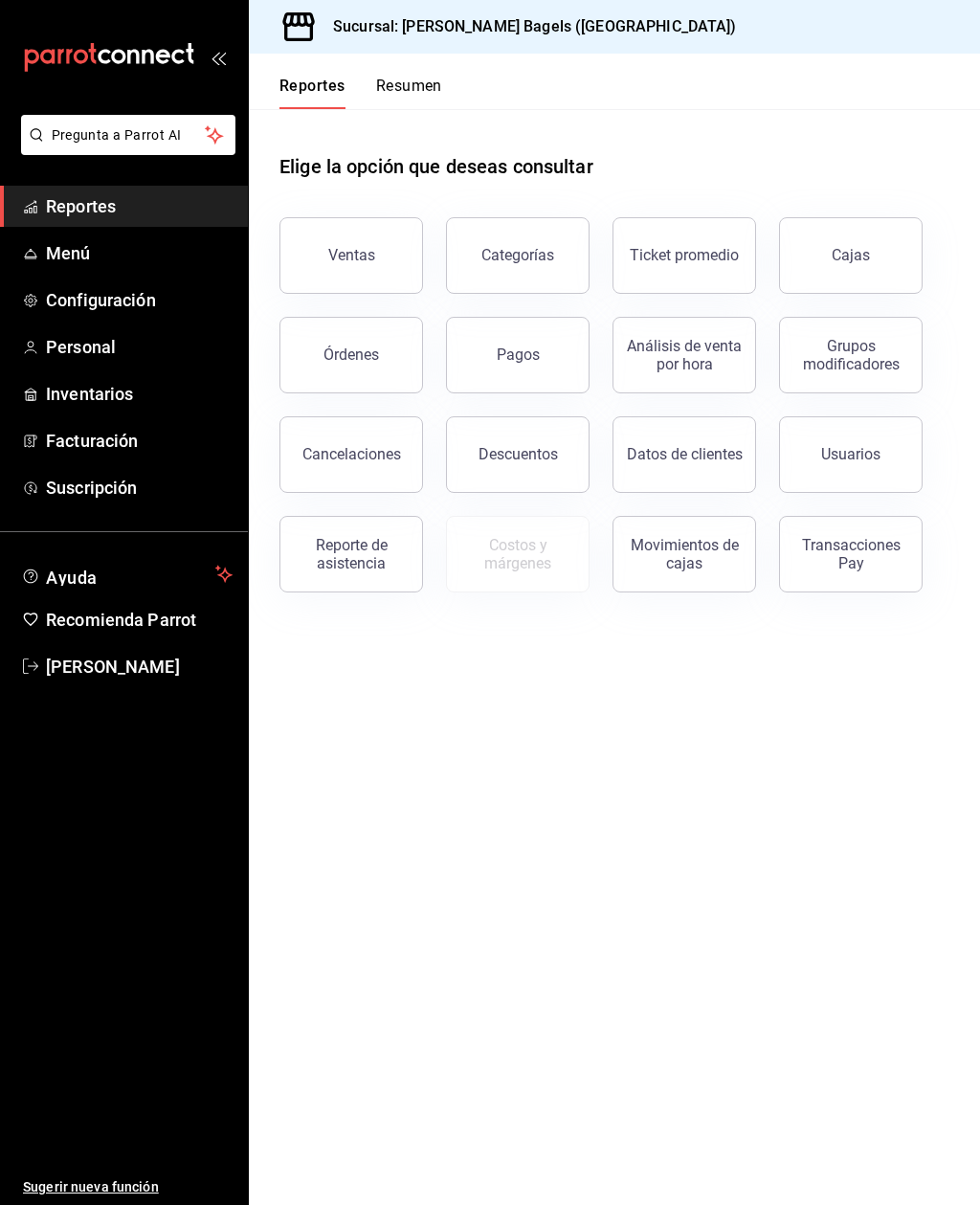
click at [486, 317] on button "Pagos" at bounding box center [518, 355] width 143 height 77
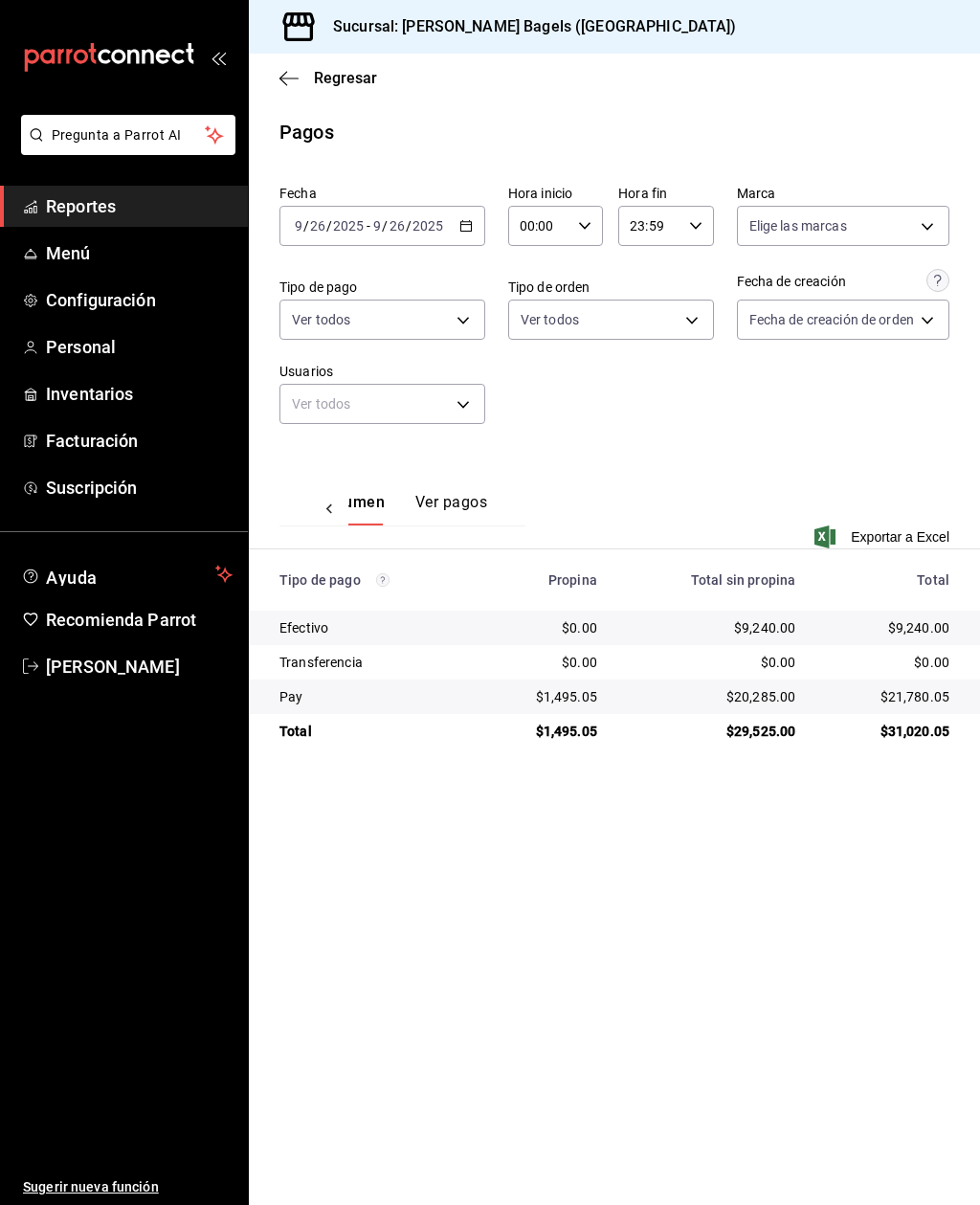
click at [335, 310] on body "Pregunta a Parrot AI Reportes Menú Configuración Personal Inventarios Facturaci…" at bounding box center [490, 602] width 980 height 1205
click at [331, 457] on li "Efectivo" at bounding box center [381, 457] width 203 height 43
type input "5e352bb7-041d-4700-93c0-8e88e464302b"
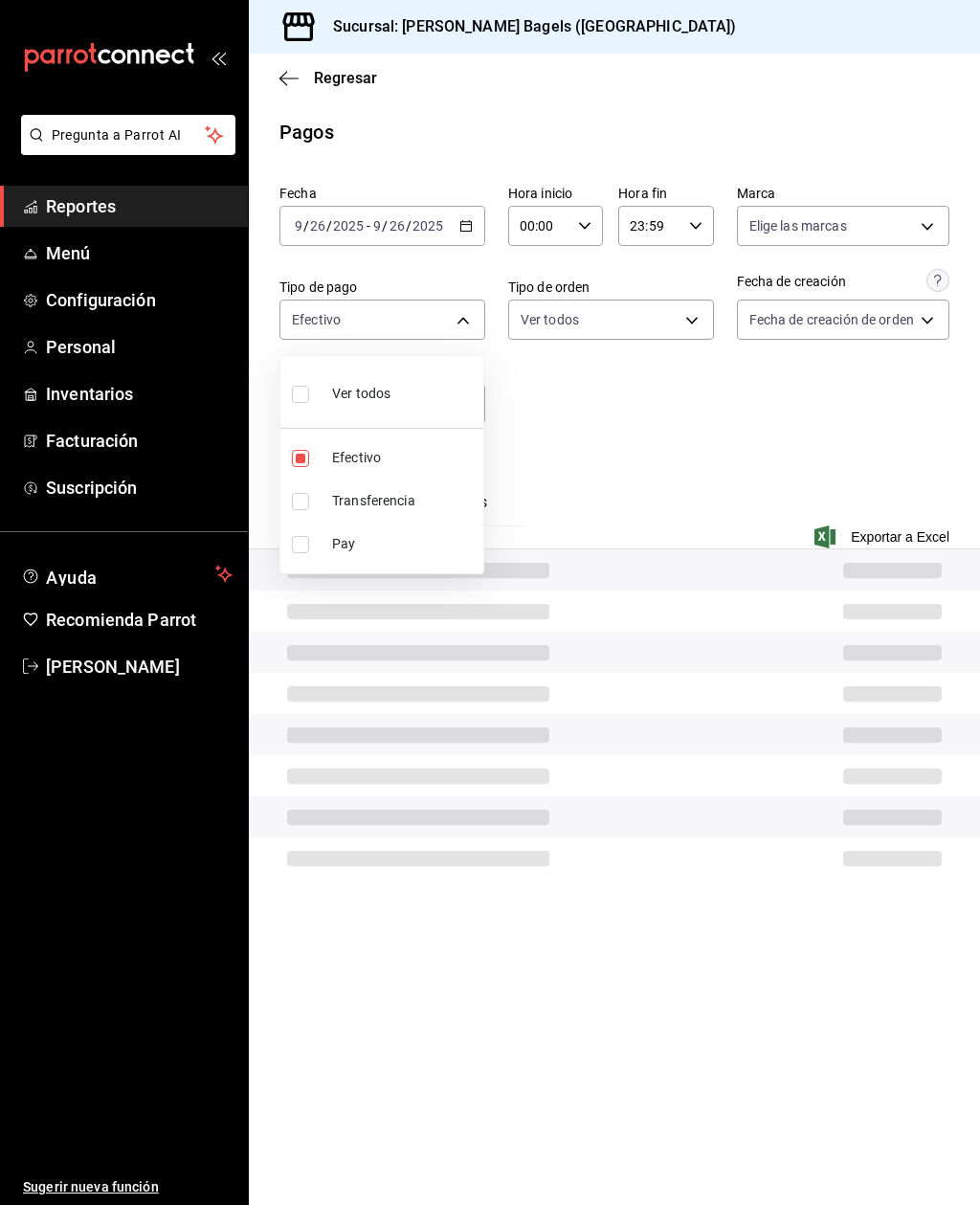
click at [295, 454] on input "checkbox" at bounding box center [300, 458] width 17 height 17
checkbox input "false"
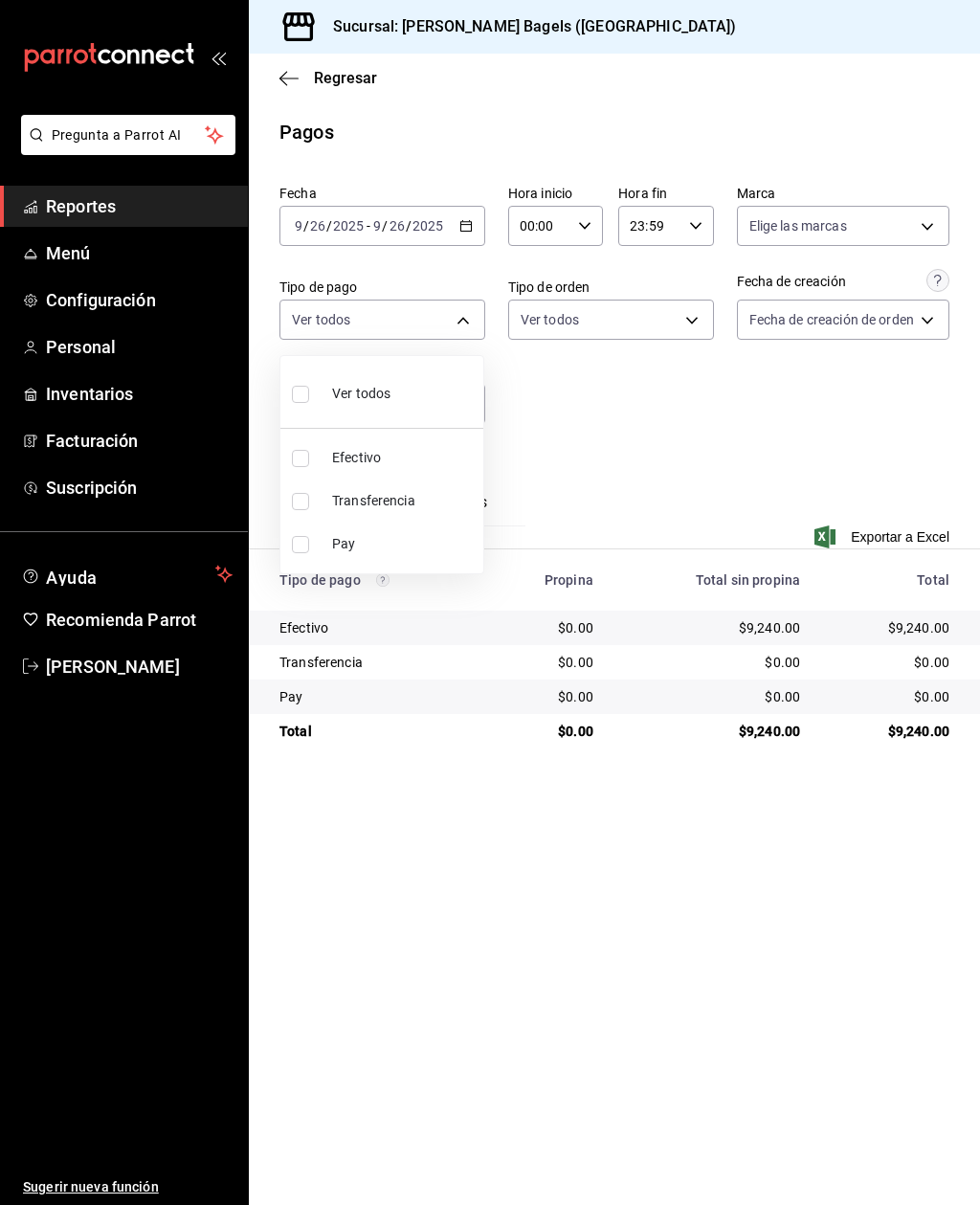
click at [297, 461] on input "checkbox" at bounding box center [300, 458] width 17 height 17
checkbox input "true"
type input "5e352bb7-041d-4700-93c0-8e88e464302b"
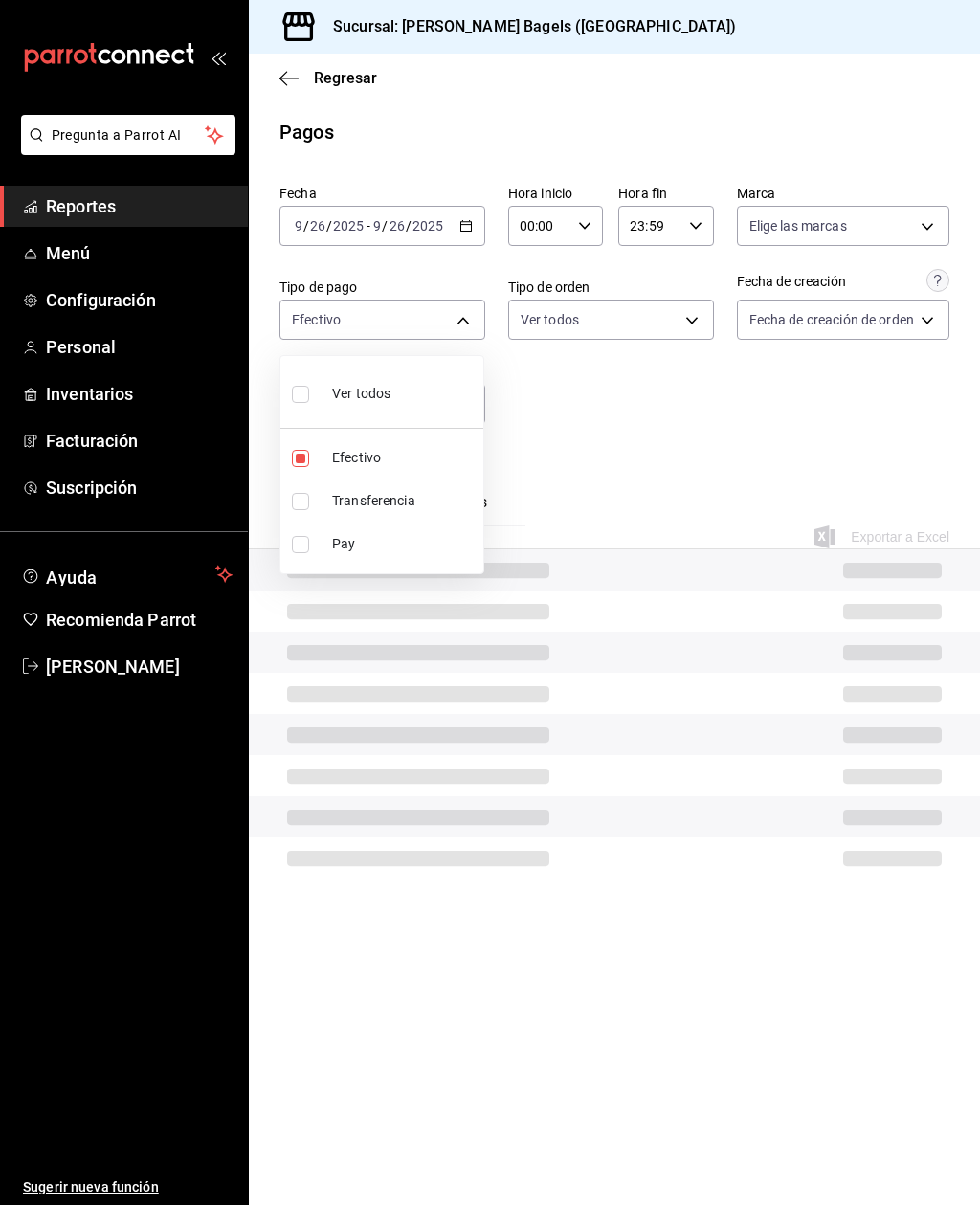
click at [561, 462] on div at bounding box center [490, 602] width 980 height 1205
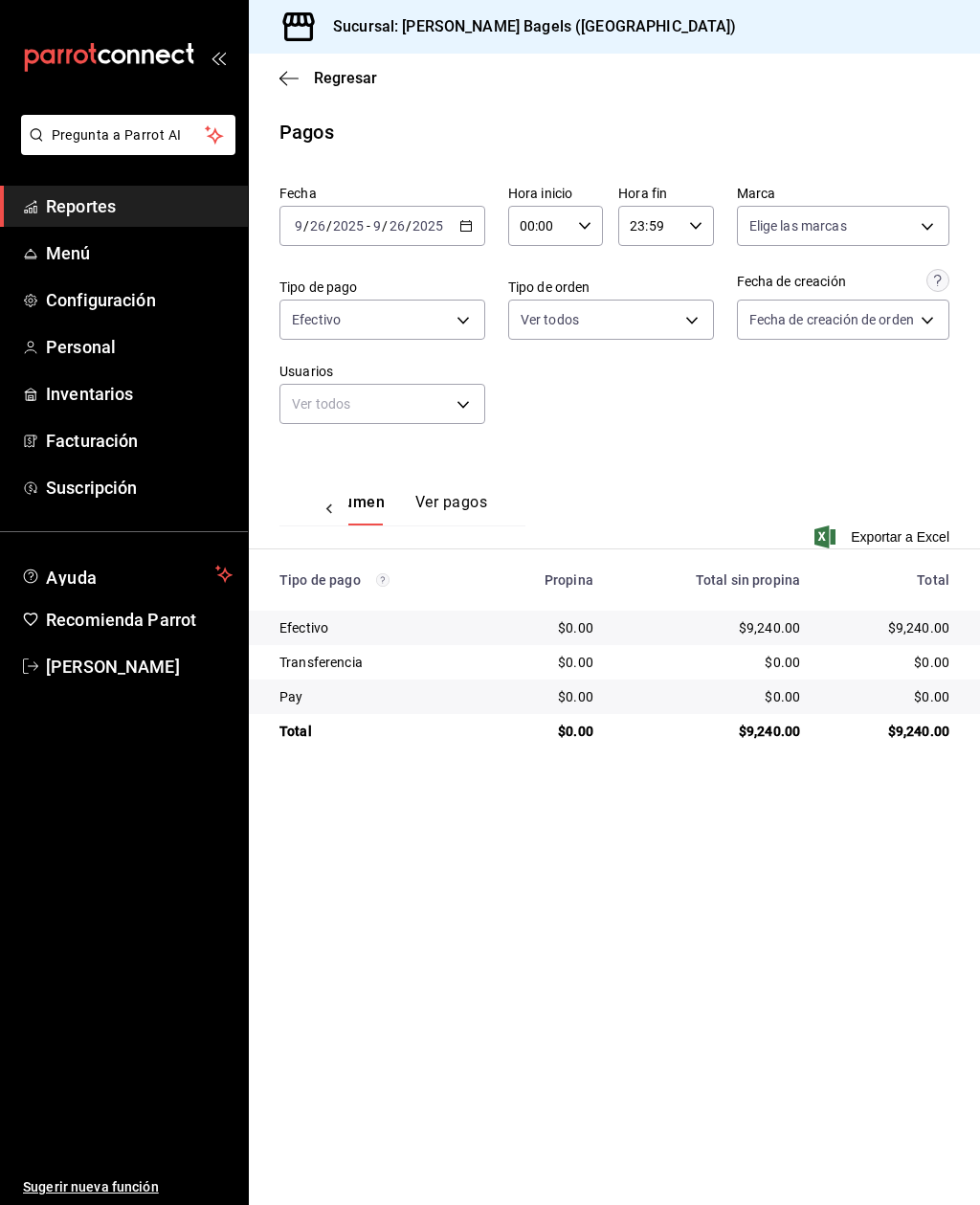
click at [364, 407] on body "Pregunta a Parrot AI Reportes Menú Configuración Personal Inventarios Facturaci…" at bounding box center [490, 602] width 980 height 1205
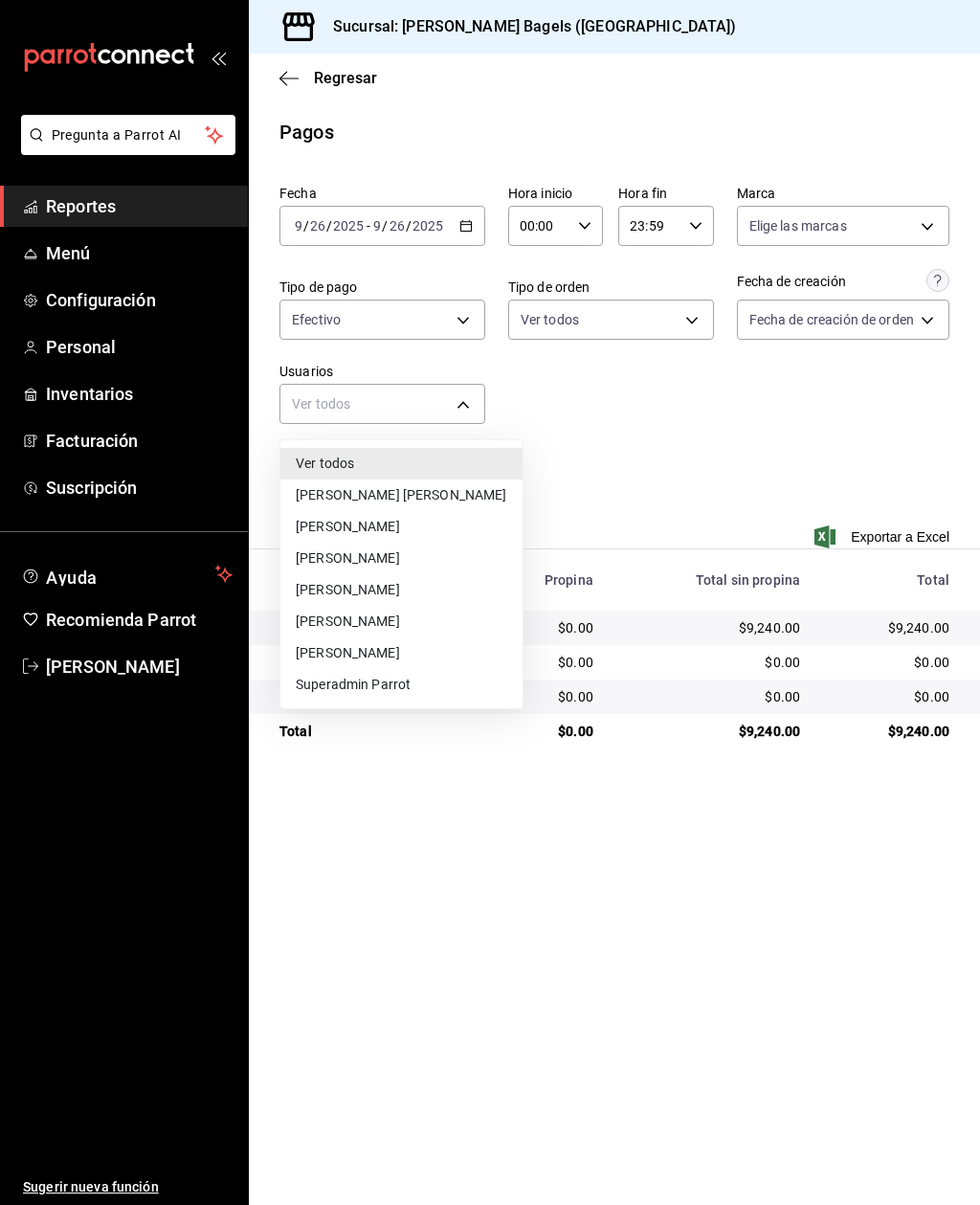
click at [296, 646] on li "[PERSON_NAME]" at bounding box center [400, 653] width 242 height 32
type input "8b728648-c76c-4312-99a4-c860b135d74f"
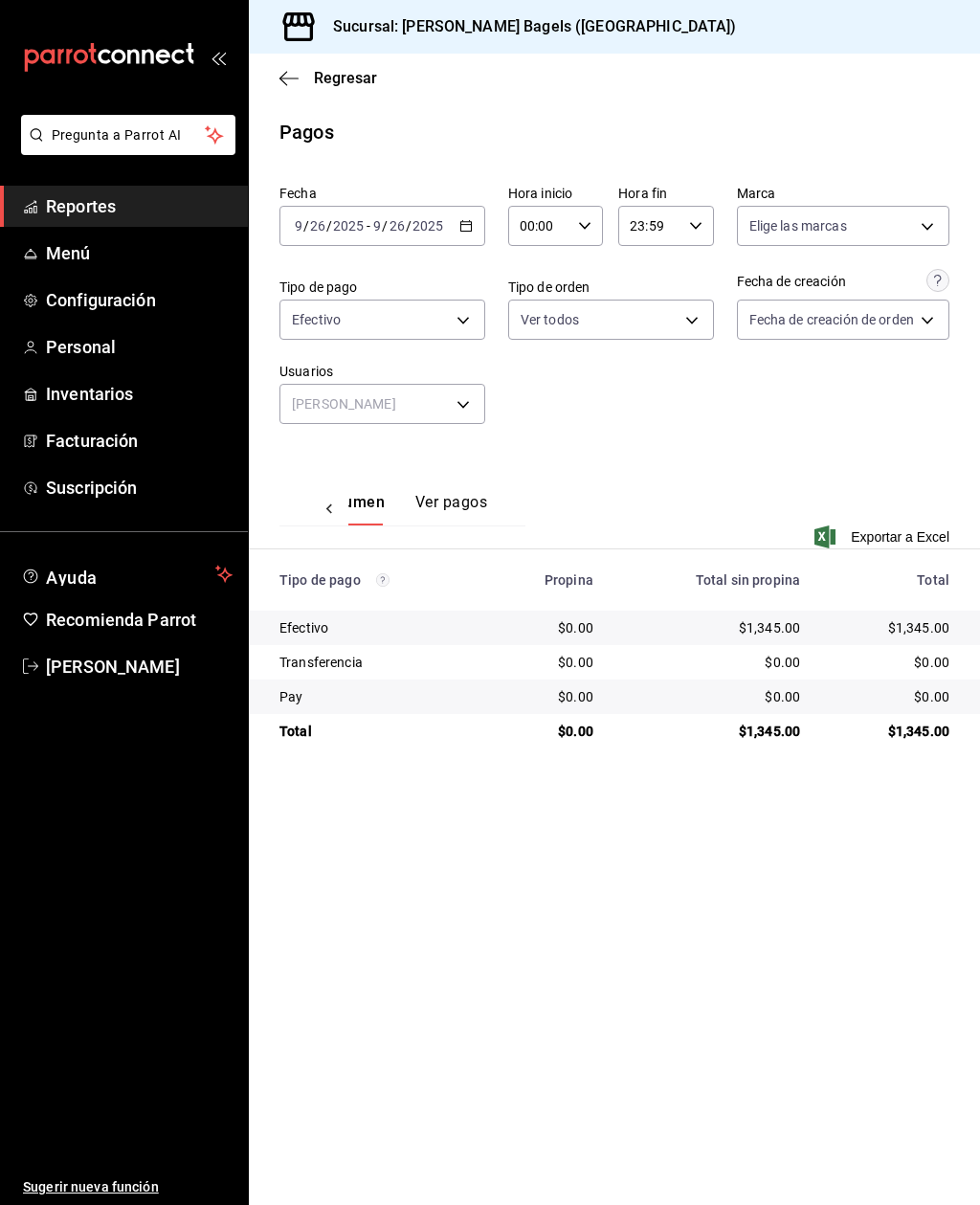
click at [297, 82] on icon "button" at bounding box center [289, 78] width 19 height 17
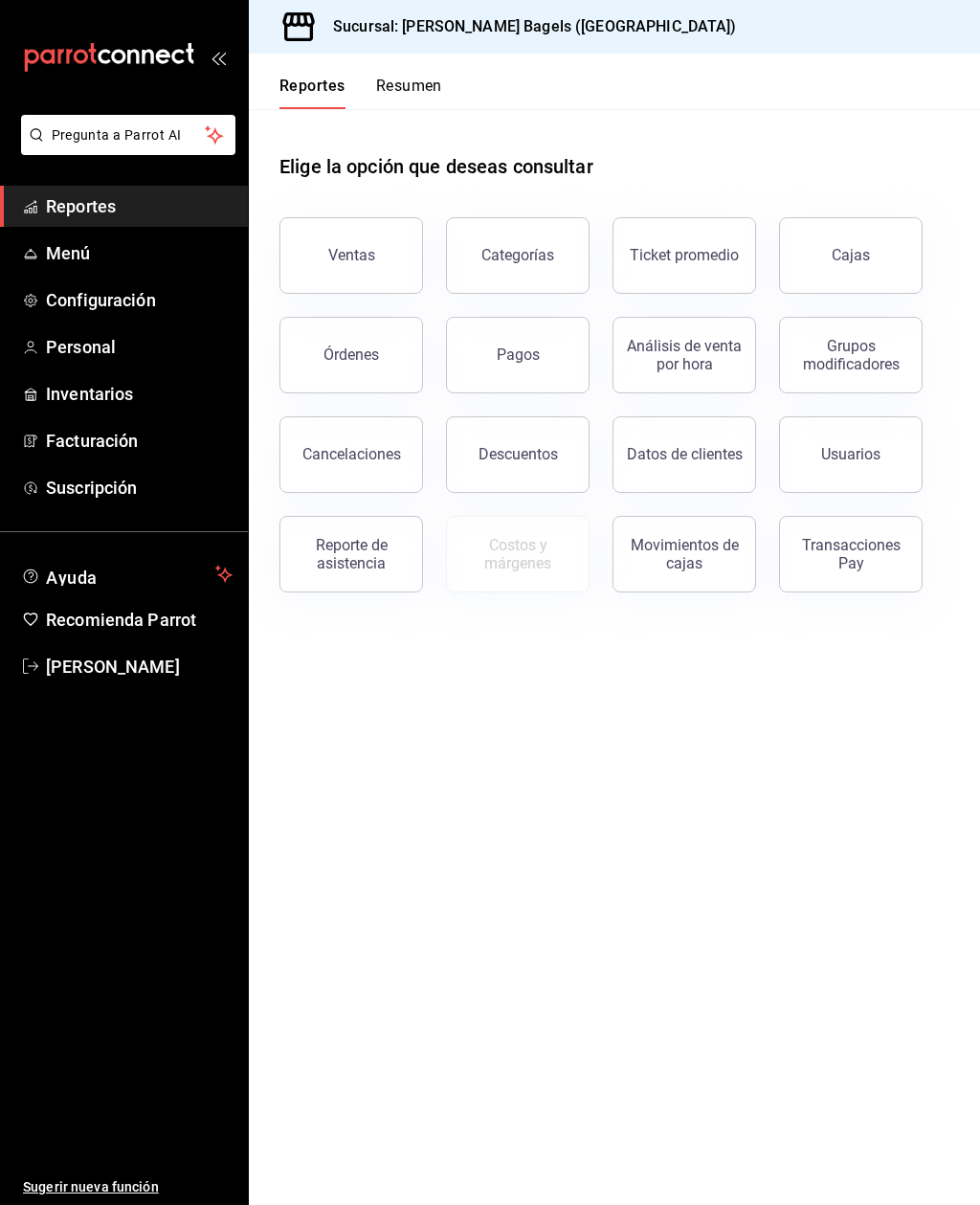
click at [364, 368] on button "Órdenes" at bounding box center [352, 355] width 143 height 77
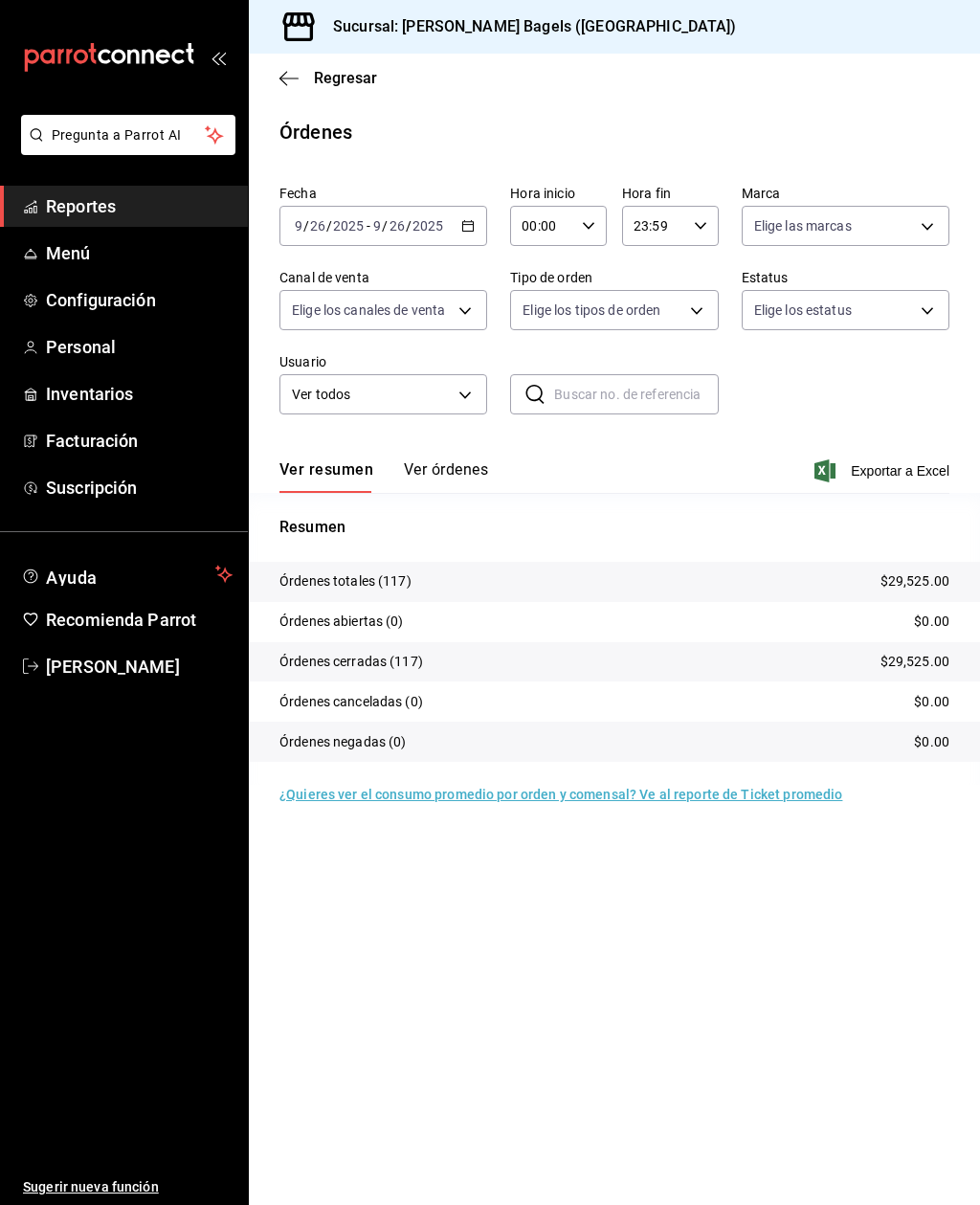
click at [432, 479] on button "Ver órdenes" at bounding box center [445, 476] width 85 height 33
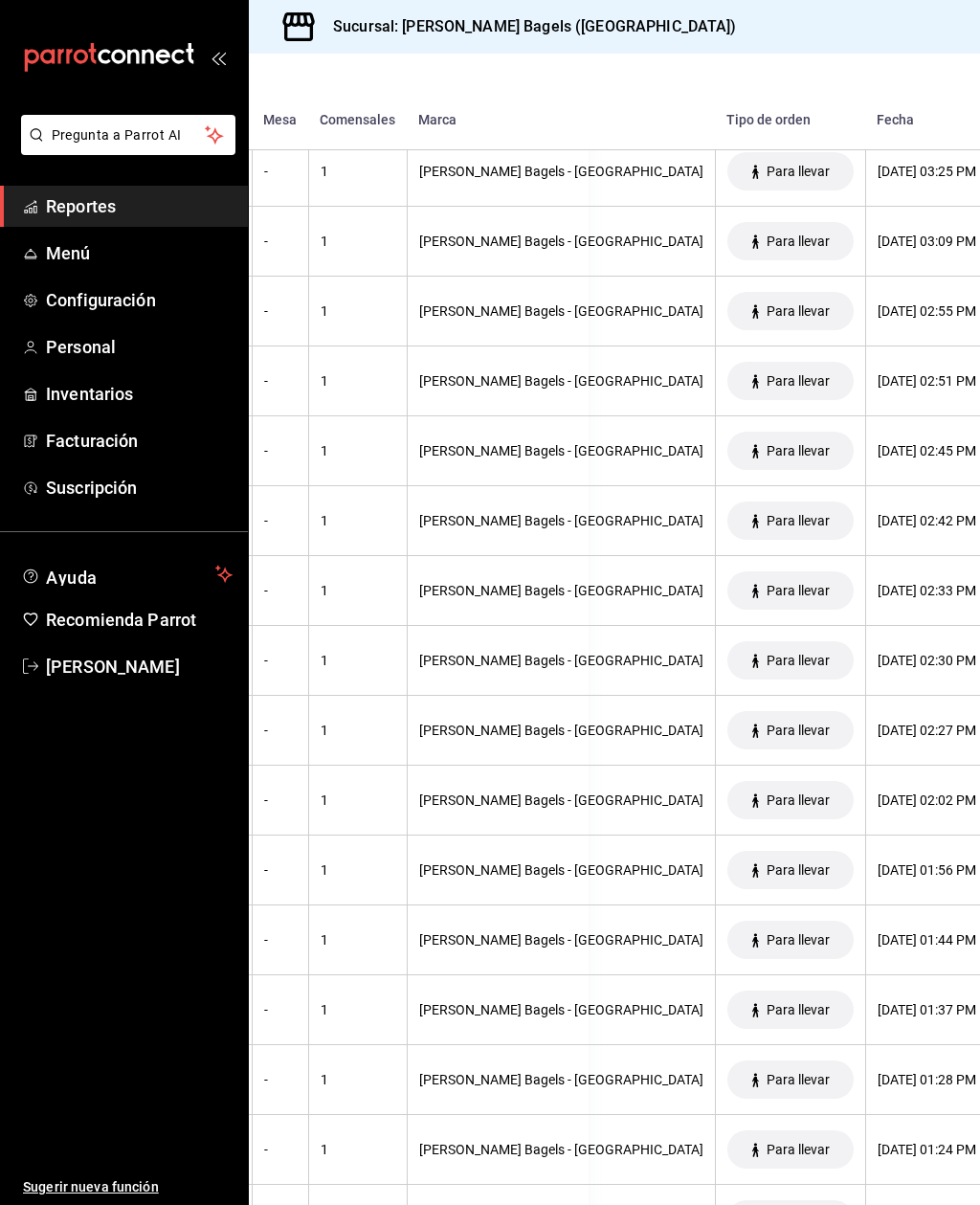
scroll to position [1499, 378]
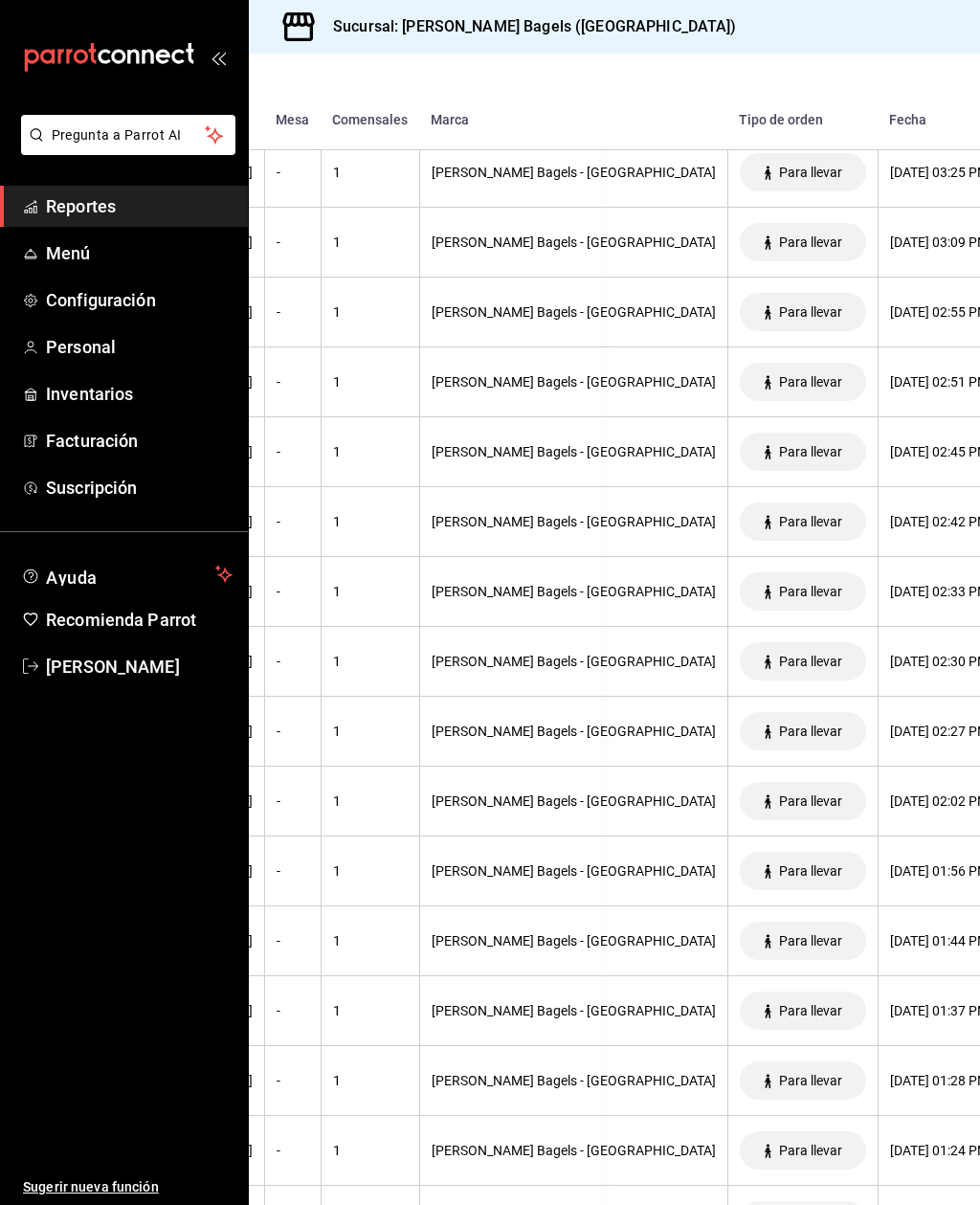
click at [889, 456] on div "[DATE] 02:45 PM" at bounding box center [938, 451] width 99 height 15
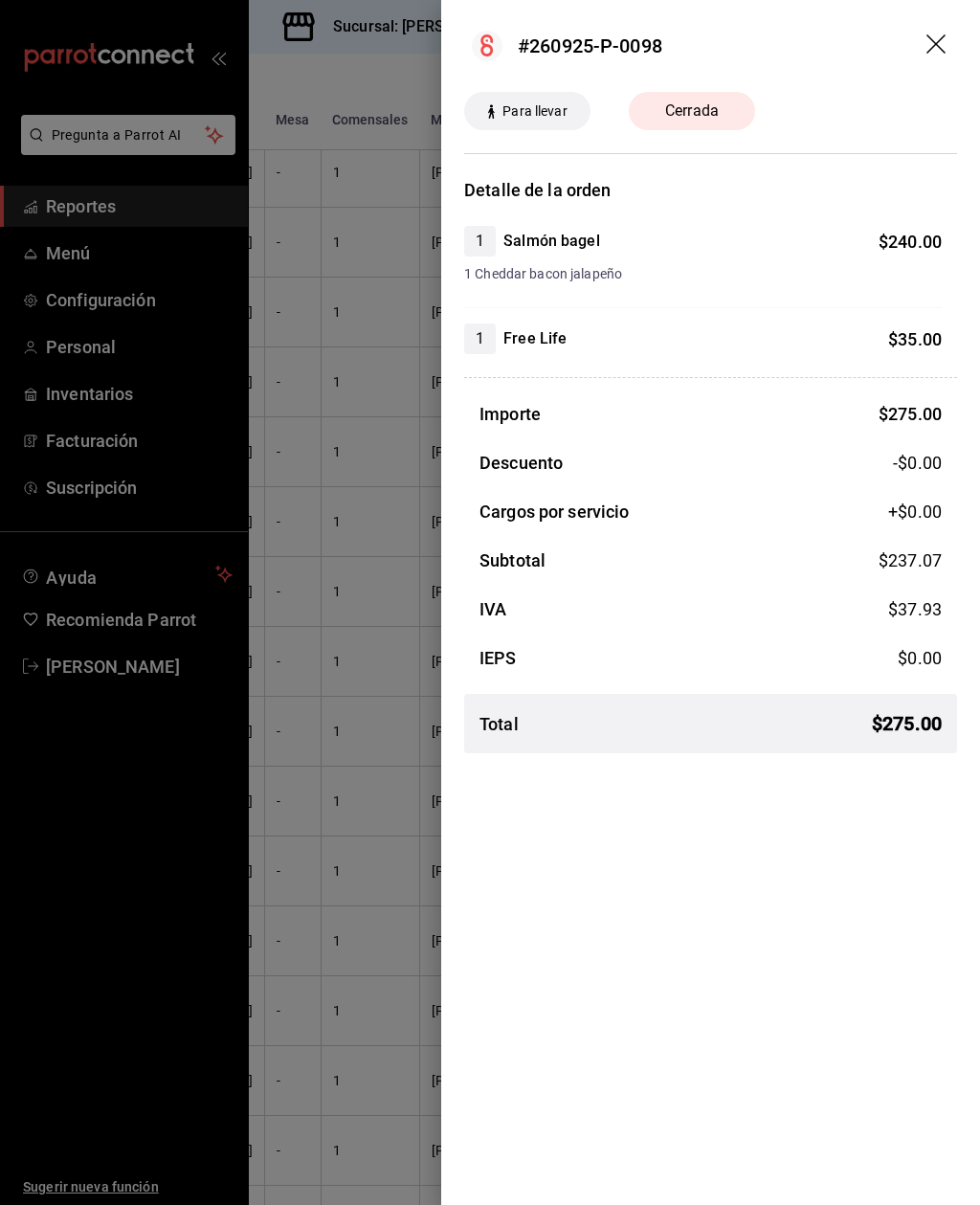
click at [946, 51] on icon "drag" at bounding box center [937, 46] width 23 height 23
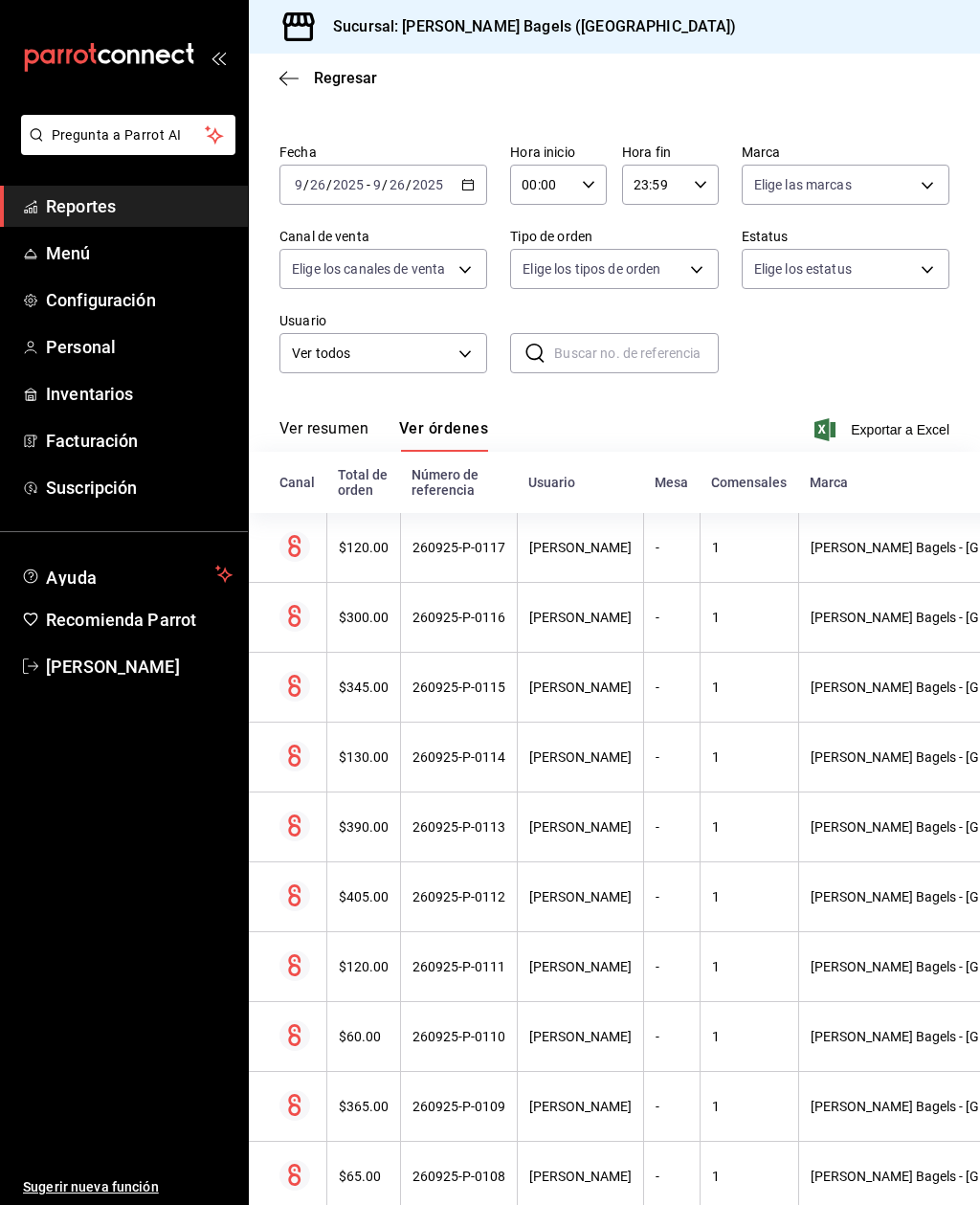
scroll to position [43, 0]
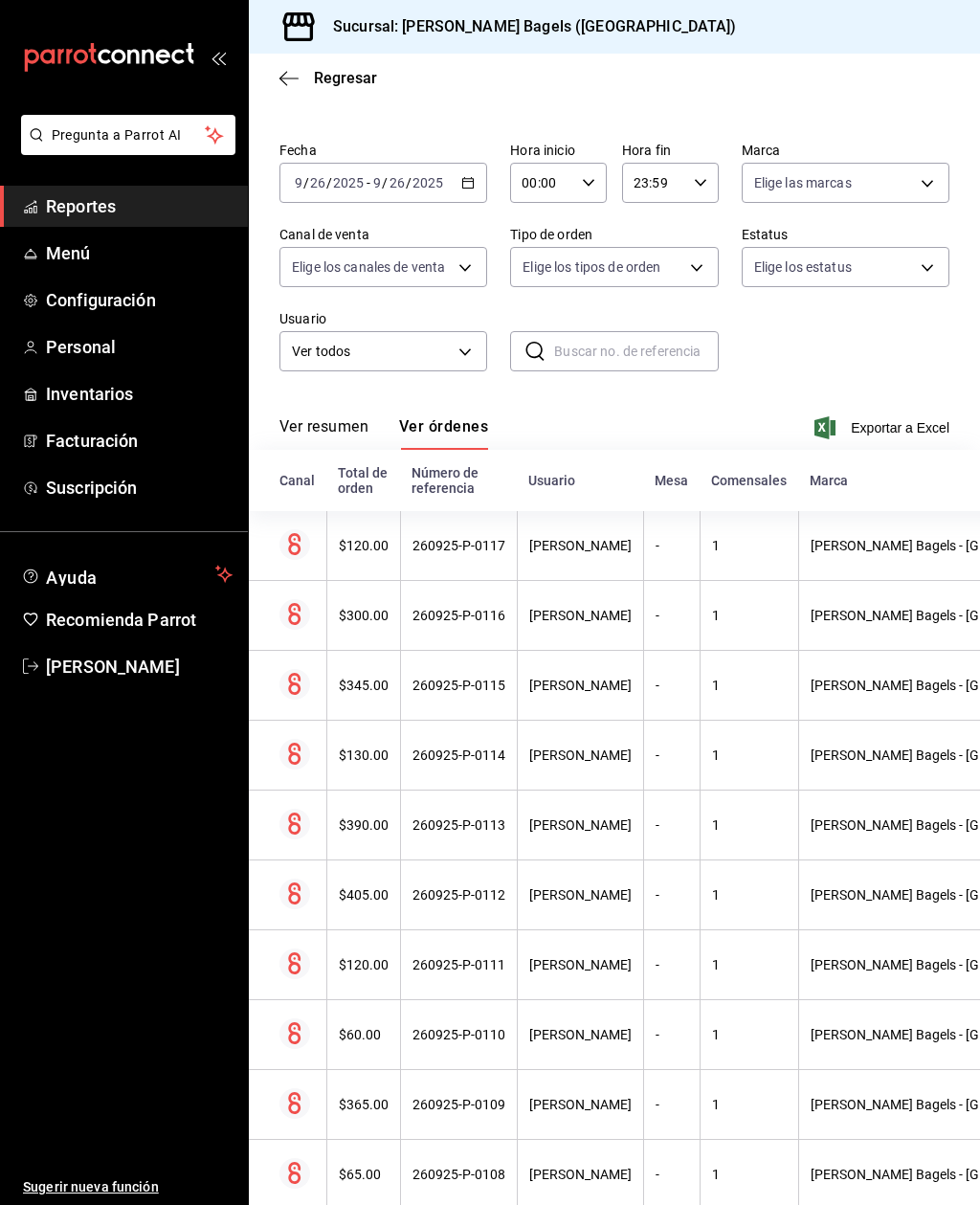
click at [88, 188] on link "Reportes" at bounding box center [123, 205] width 248 height 41
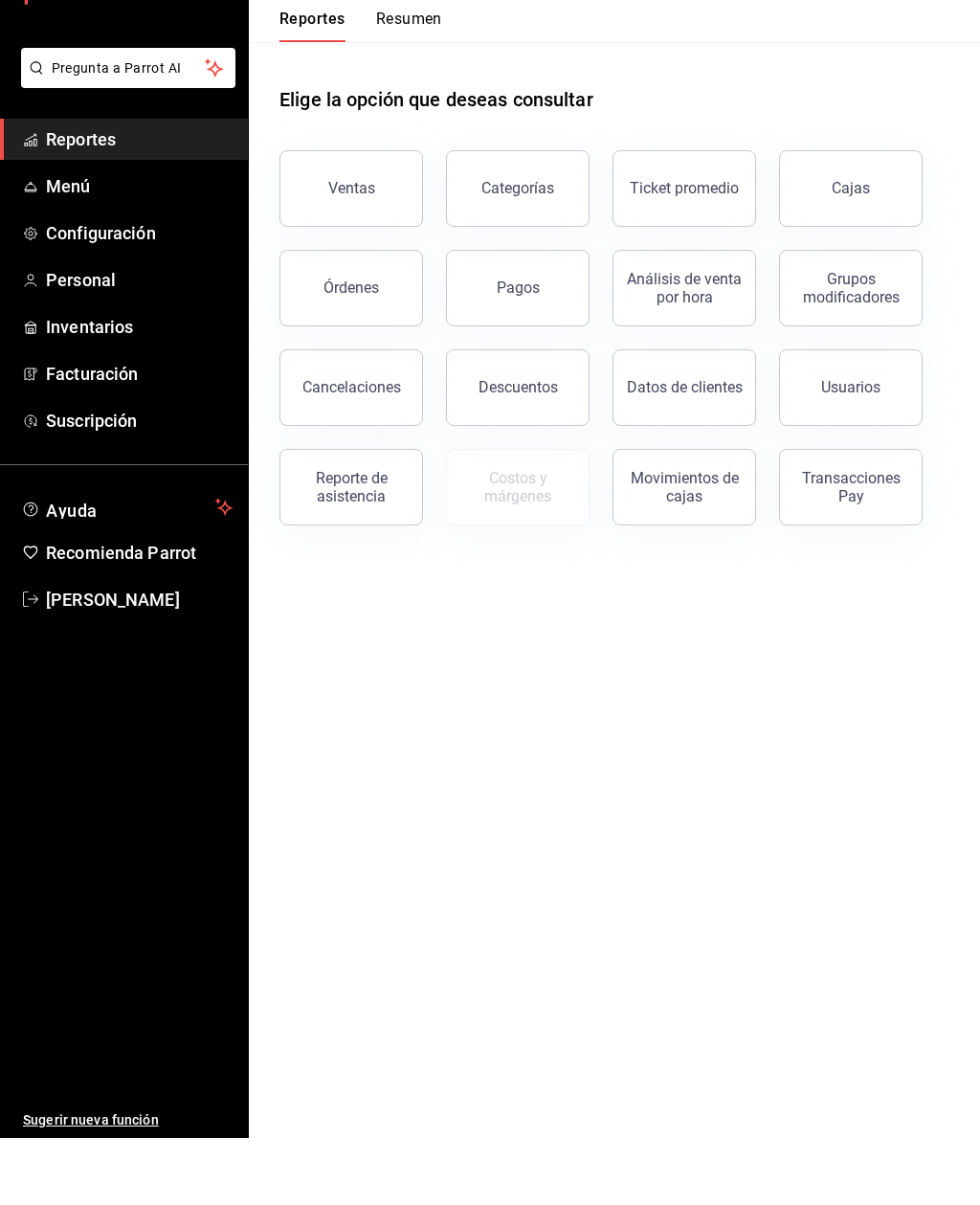
scroll to position [61, 0]
